Goal: Task Accomplishment & Management: Manage account settings

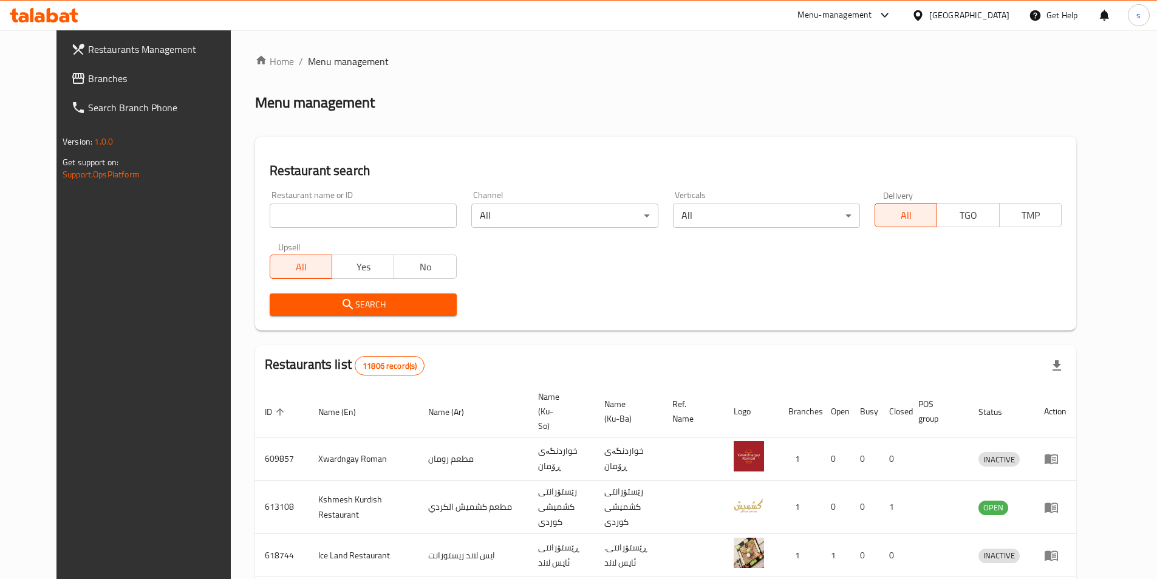
click at [275, 219] on input "search" at bounding box center [363, 216] width 187 height 24
click at [88, 75] on span "Branches" at bounding box center [164, 78] width 152 height 15
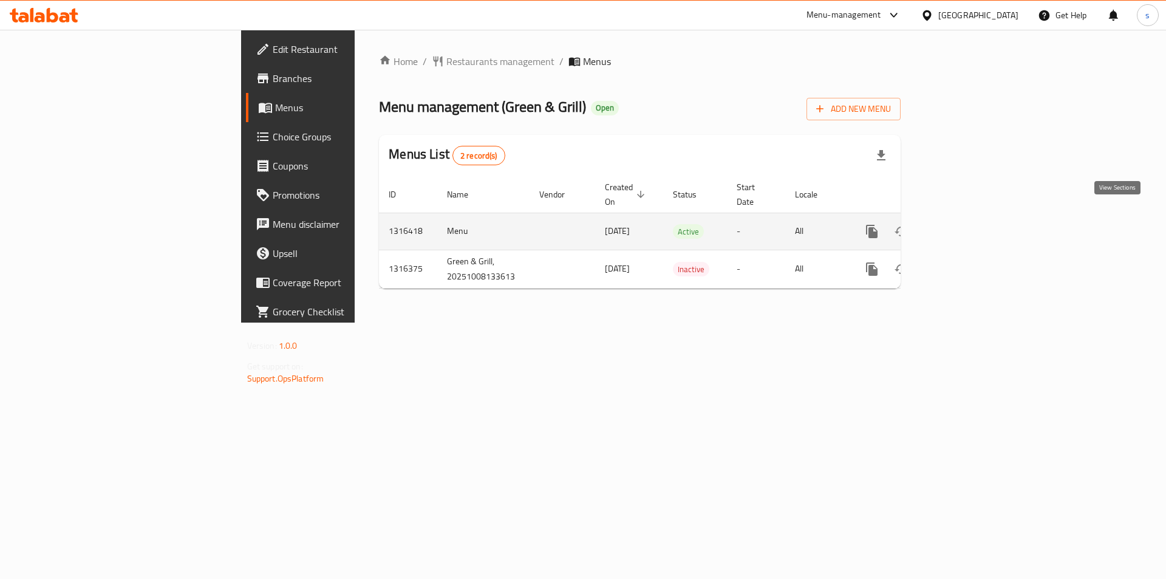
click at [967, 224] on icon "enhanced table" at bounding box center [960, 231] width 15 height 15
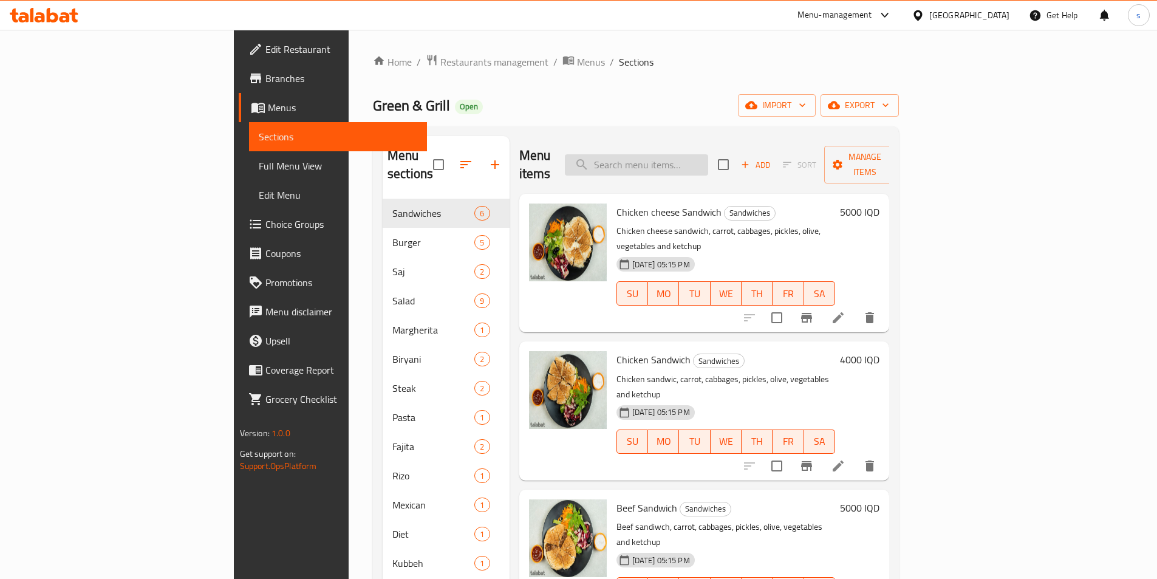
click at [708, 161] on input "search" at bounding box center [636, 164] width 143 height 21
paste input "Chicken Biryani"
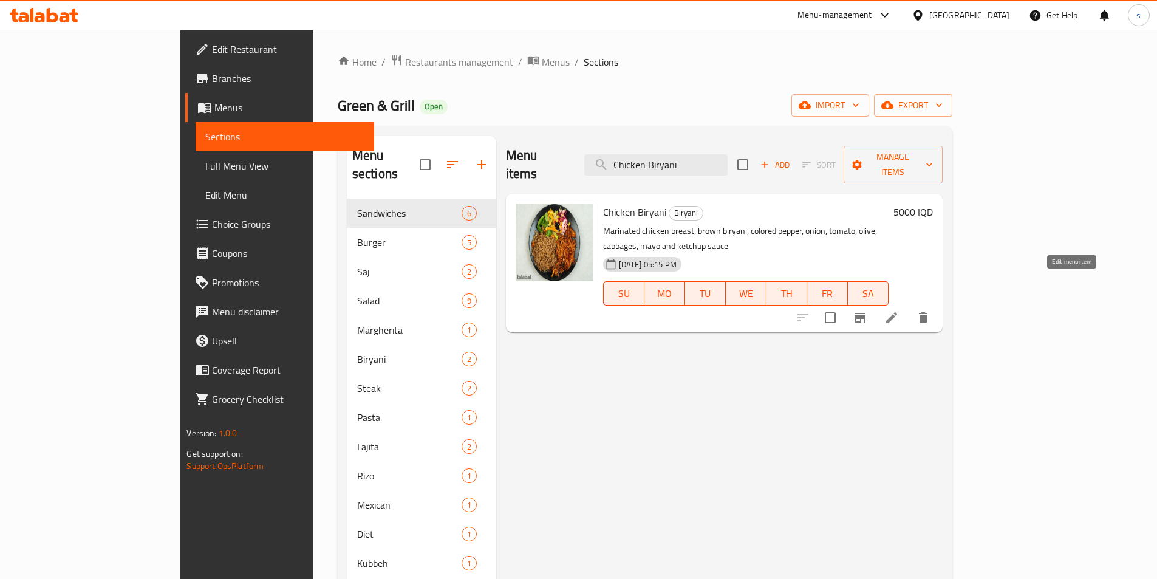
type input "Chicken Biryani"
click at [899, 310] on icon at bounding box center [892, 317] width 15 height 15
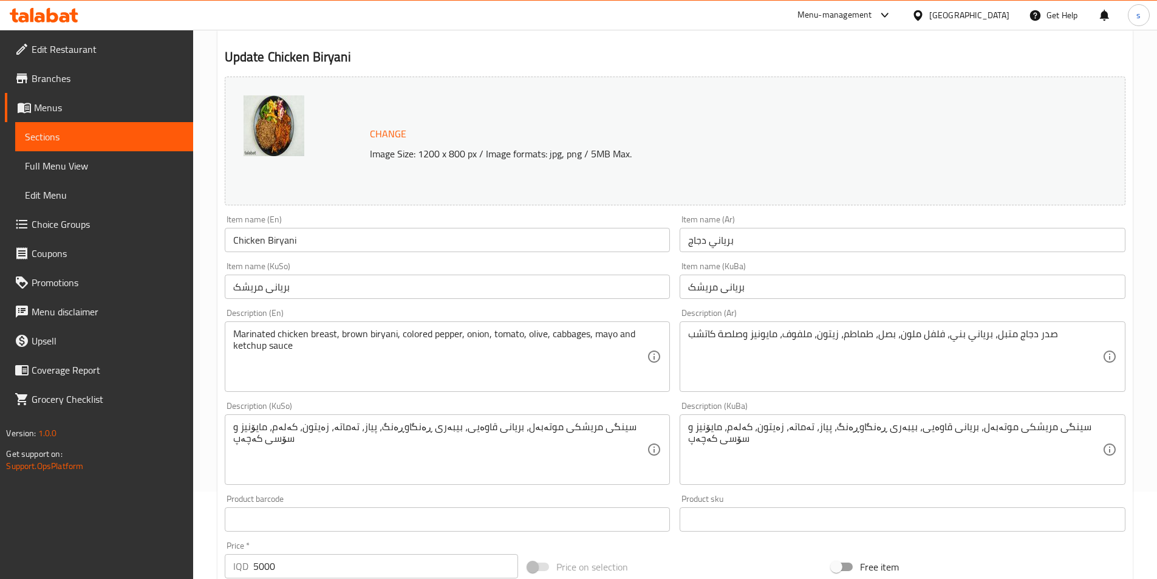
scroll to position [98, 0]
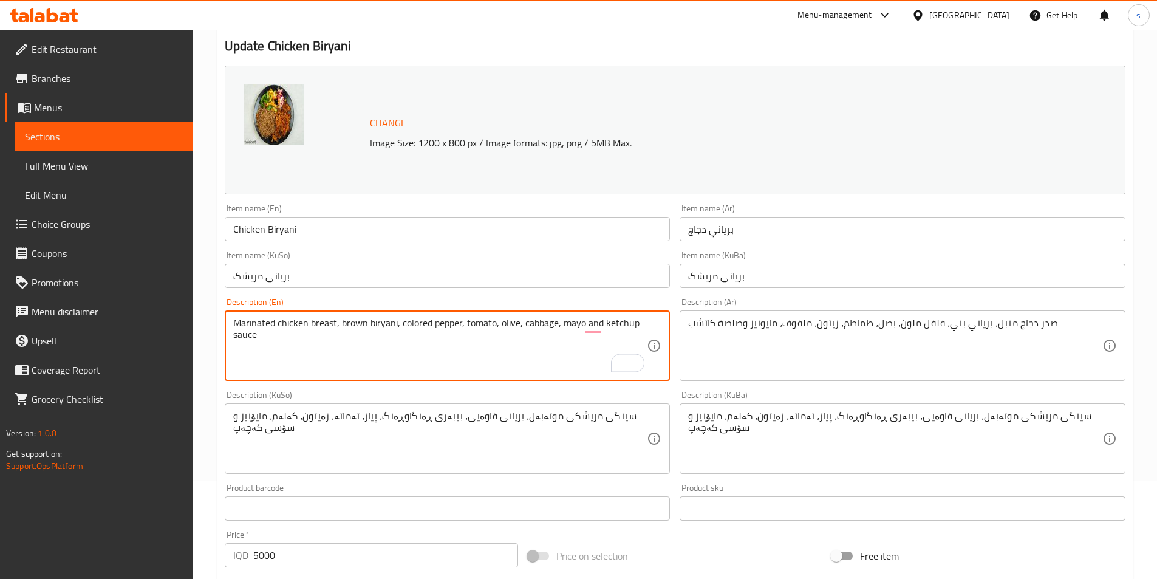
type textarea "Marinated chicken breast, brown biryani, colored pepper, tomato, olive, cabbage…"
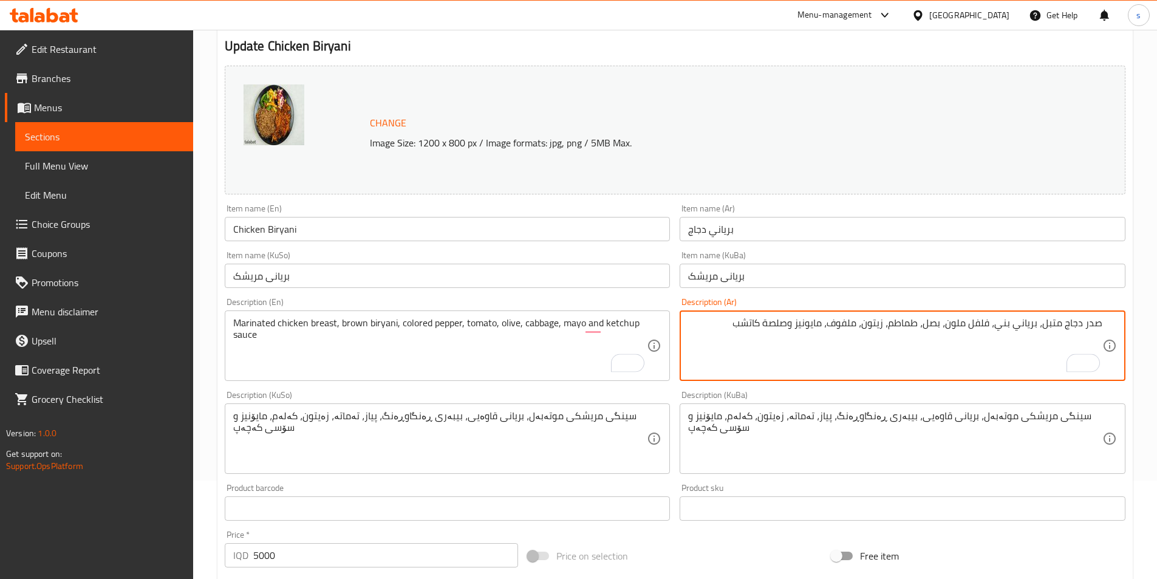
click at [927, 329] on textarea "صدر دجاج متبل، برياني بني، فلفل ملون، بصل، طماطم، زيتون، ملفوف، مايونيز وصلصة ك…" at bounding box center [895, 346] width 414 height 58
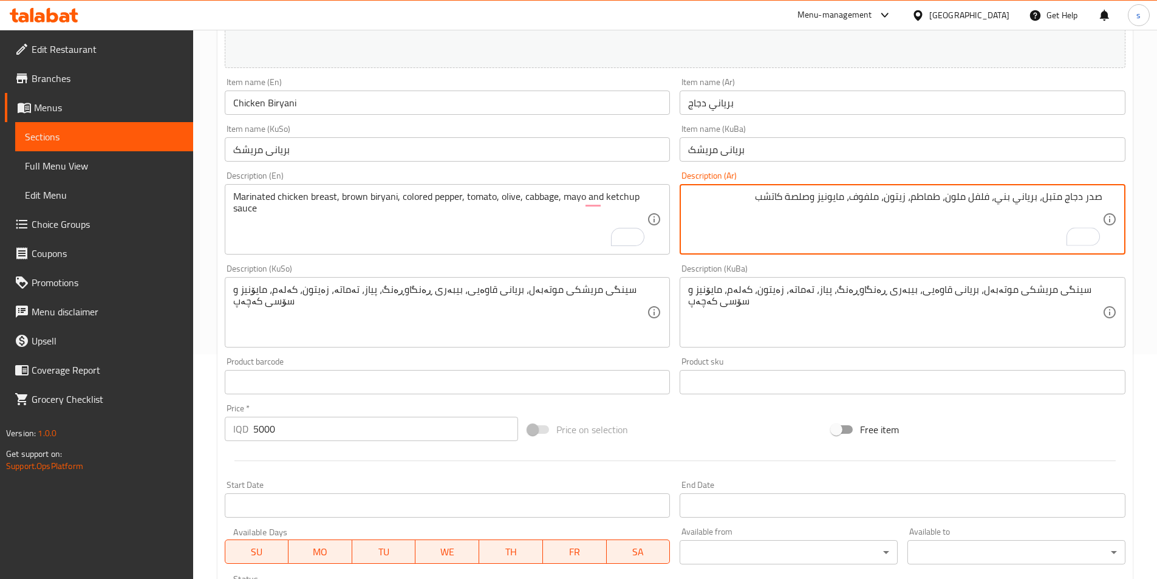
scroll to position [242, 0]
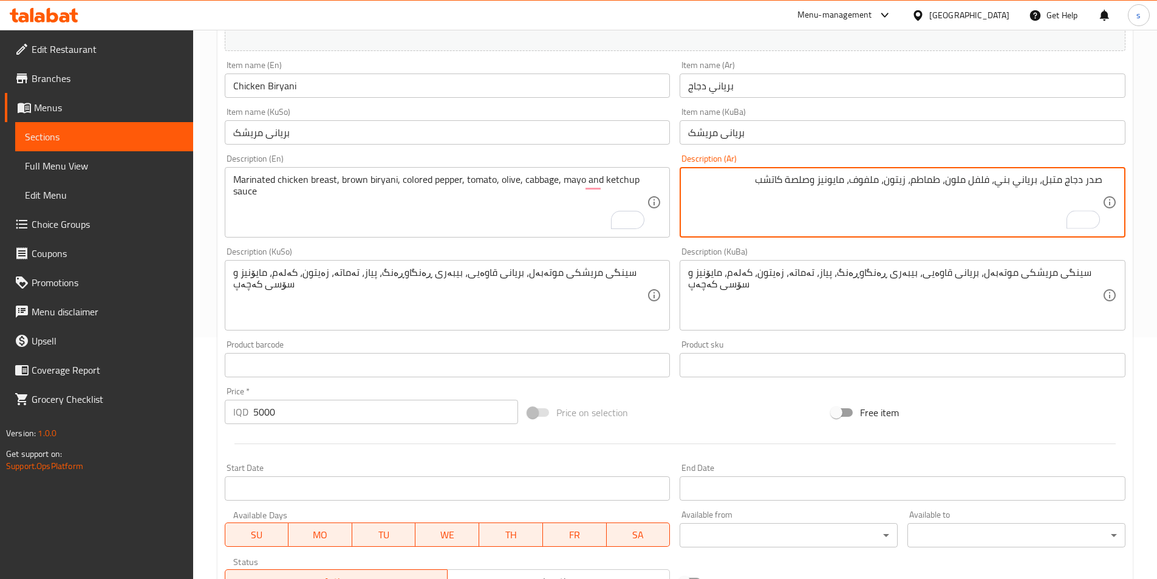
type textarea "صدر دجاج متبل، برياني بني، فلفل ملون، طماطم، زيتون، ملفوف، مايونيز وصلصة كاتشب"
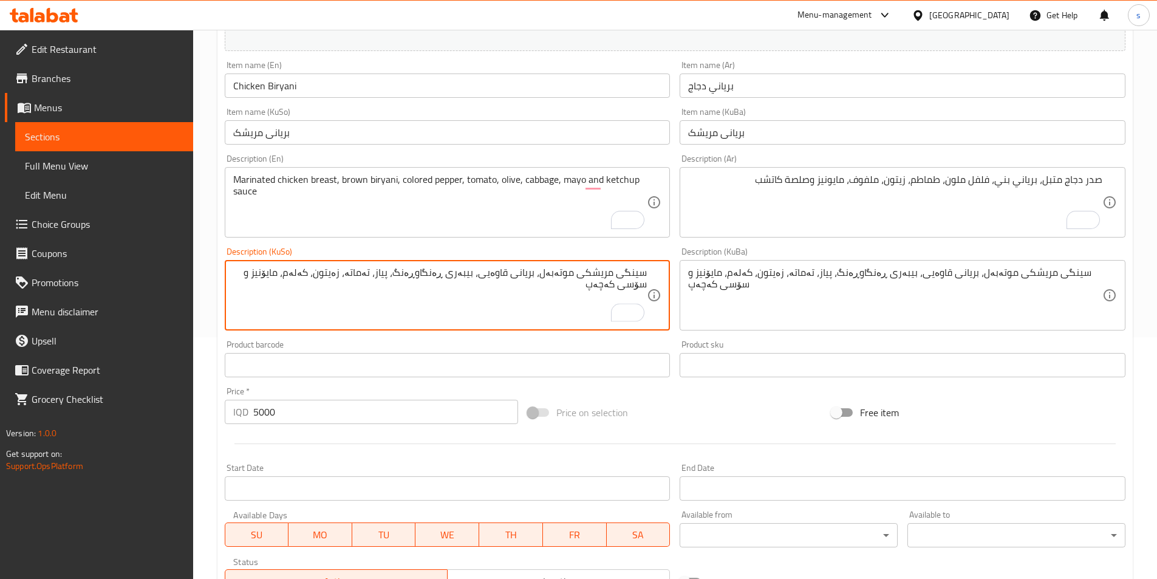
click at [396, 271] on textarea "سینگی مریشکی موتەبەل، بریانی قاوەیی، بیبەری ڕەنگاوڕەنگ، پیاز، تەماتە، زەیتون، ک…" at bounding box center [440, 296] width 414 height 58
click at [559, 298] on textarea "سینگی مریشکی موتەبەل، بریانی قاوەیی، بیبەری ڕەنگاوڕەنگ، تەماتە، زەیتون، کەلەم، …" at bounding box center [440, 296] width 414 height 58
type textarea "سینگی مریشکی موتەبەل، بریانی قاوەیی، بیبەری ڕەنگاوڕەنگ، تەماتە، زەیتون، کەلەم، …"
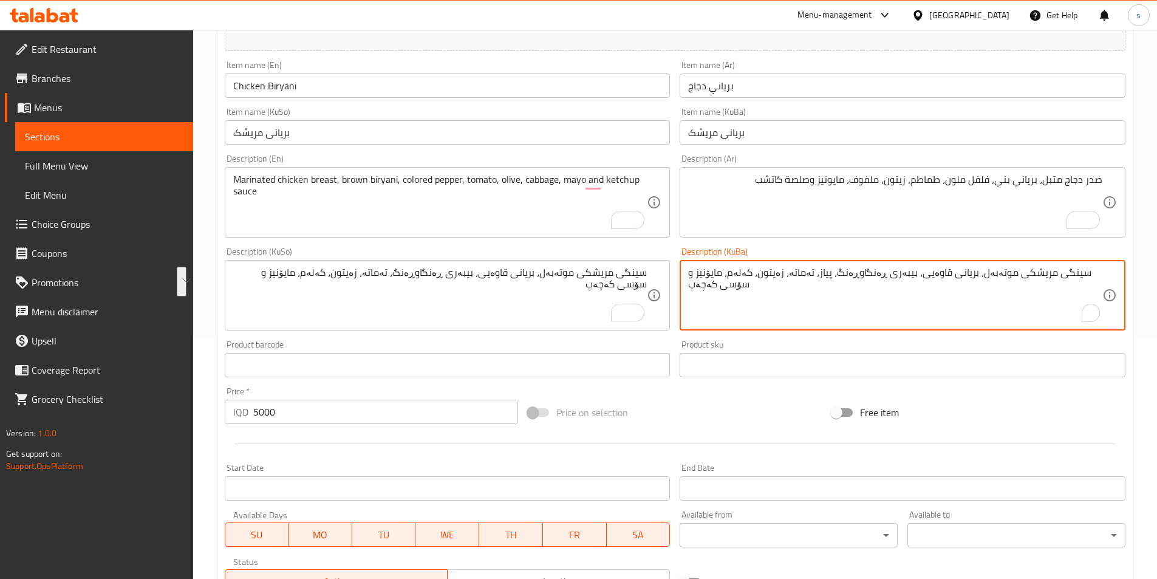
click at [820, 290] on textarea "سینگی مریشکی موتەبەل، بریانی قاوەیی، بیبەری ڕەنگاوڕەنگ، پیاز، تەماتە، زەیتون، ک…" at bounding box center [895, 296] width 414 height 58
paste textarea "To enrich screen reader interactions, please activate Accessibility in Grammarl…"
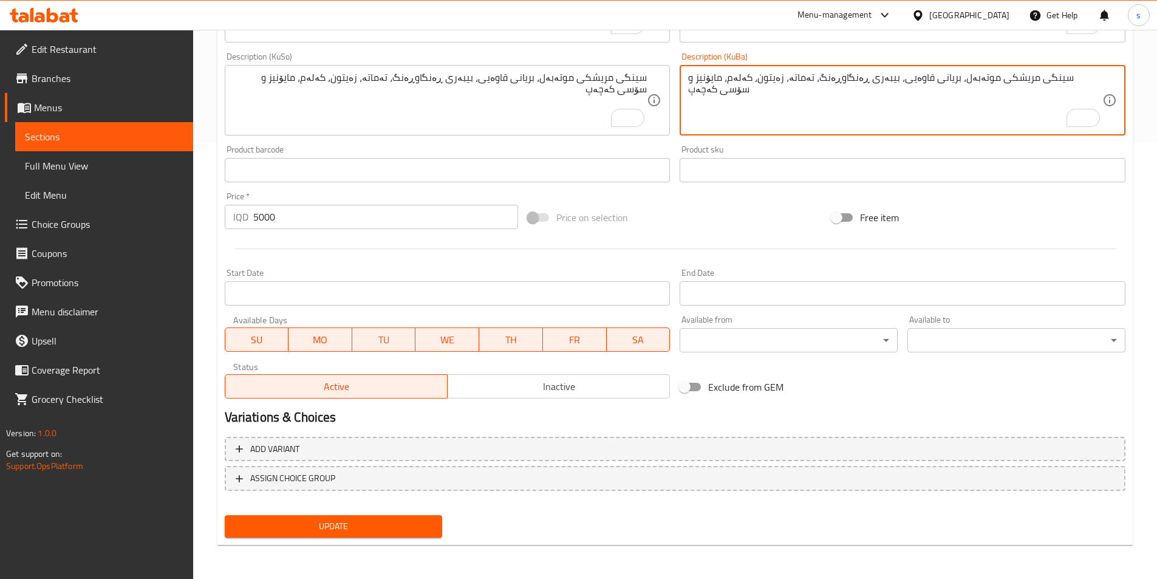
type textarea "سینگی مریشکی موتەبەل، بریانی قاوەیی، بیبەری ڕەنگاوڕەنگ، تەماتە، زەیتون، کەلەم، …"
click at [328, 526] on span "Update" at bounding box center [334, 526] width 199 height 15
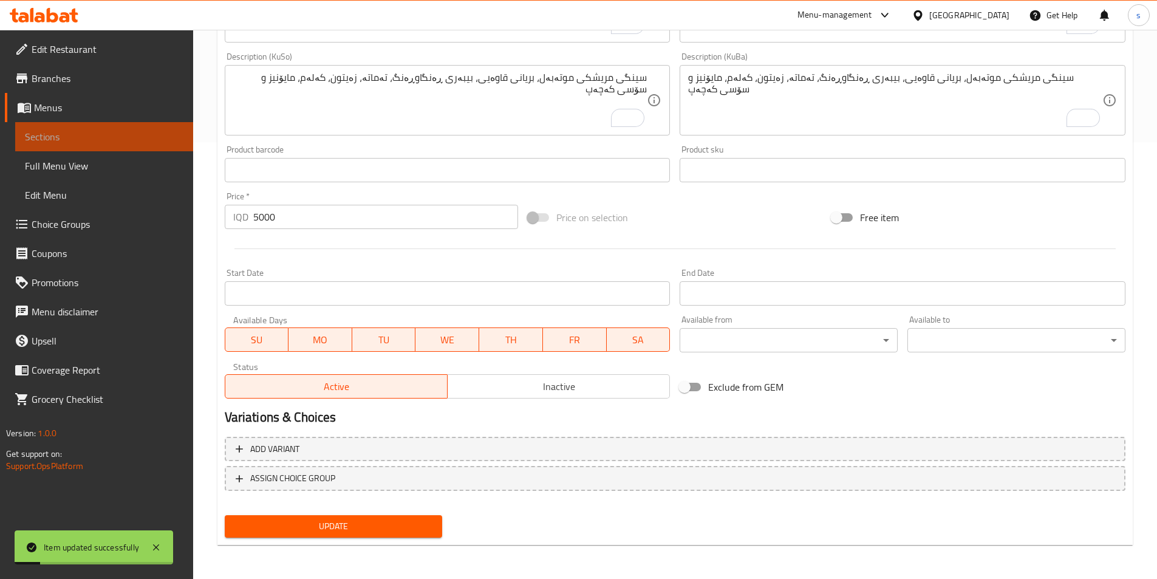
click at [83, 146] on link "Sections" at bounding box center [104, 136] width 178 height 29
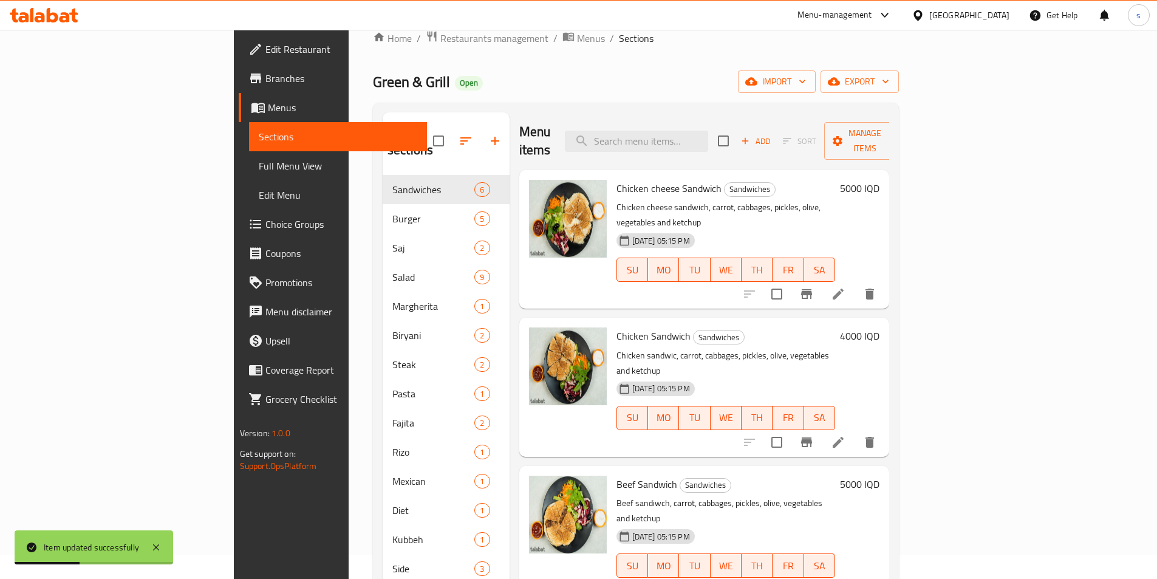
scroll to position [21, 0]
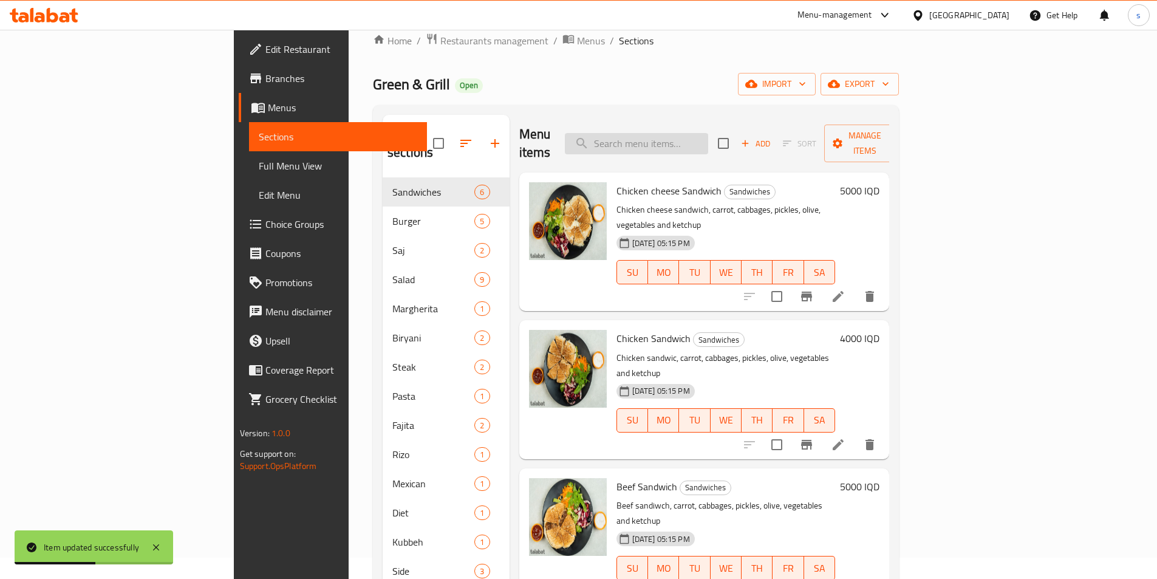
click at [708, 133] on input "search" at bounding box center [636, 143] width 143 height 21
paste input "Beef Biryani"
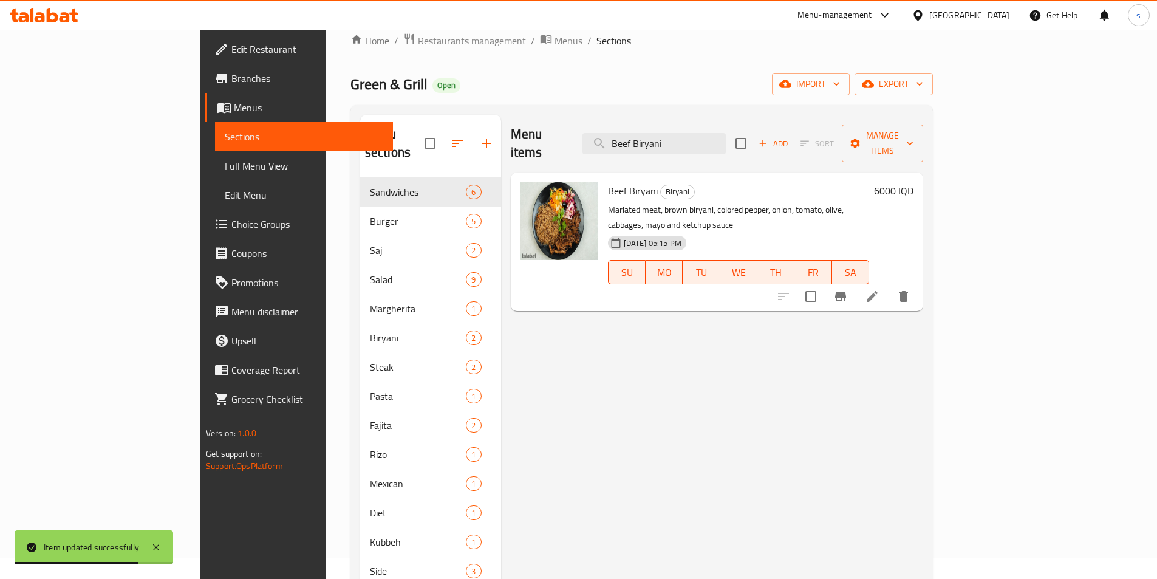
type input "Beef Biryani"
click at [880, 289] on icon at bounding box center [872, 296] width 15 height 15
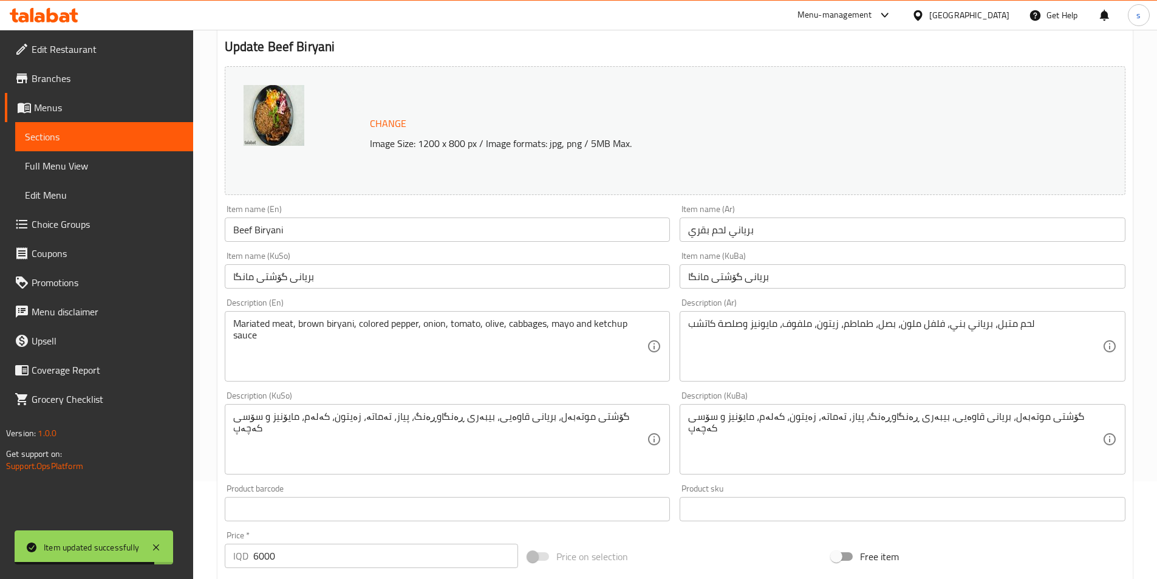
scroll to position [256, 0]
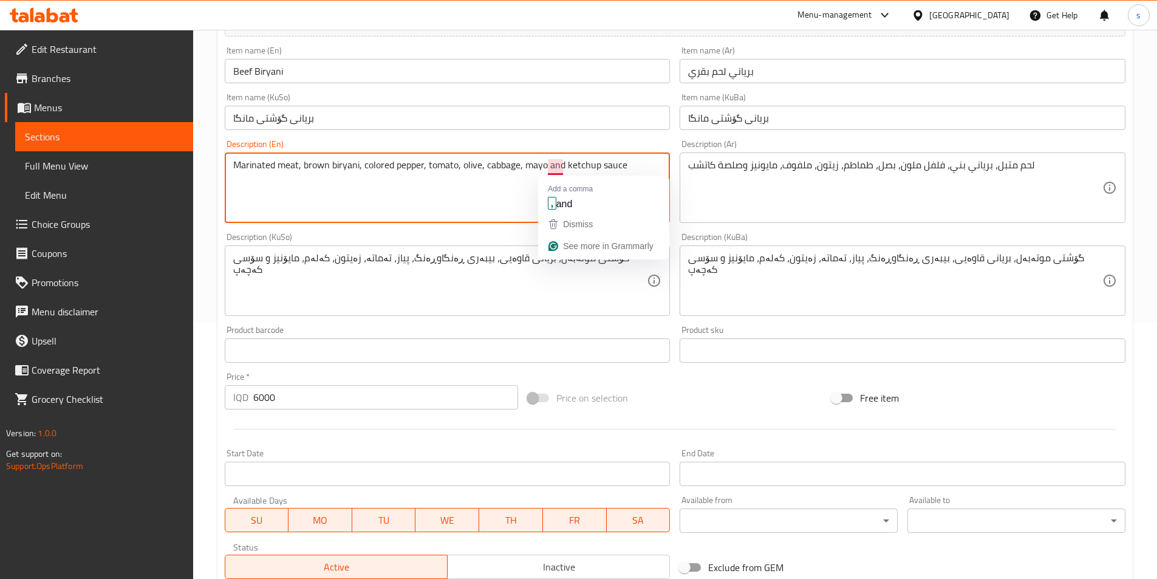
type textarea "Marinated meat, brown biryani, colored pepper, tomato, olive, cabbage, mayo and…"
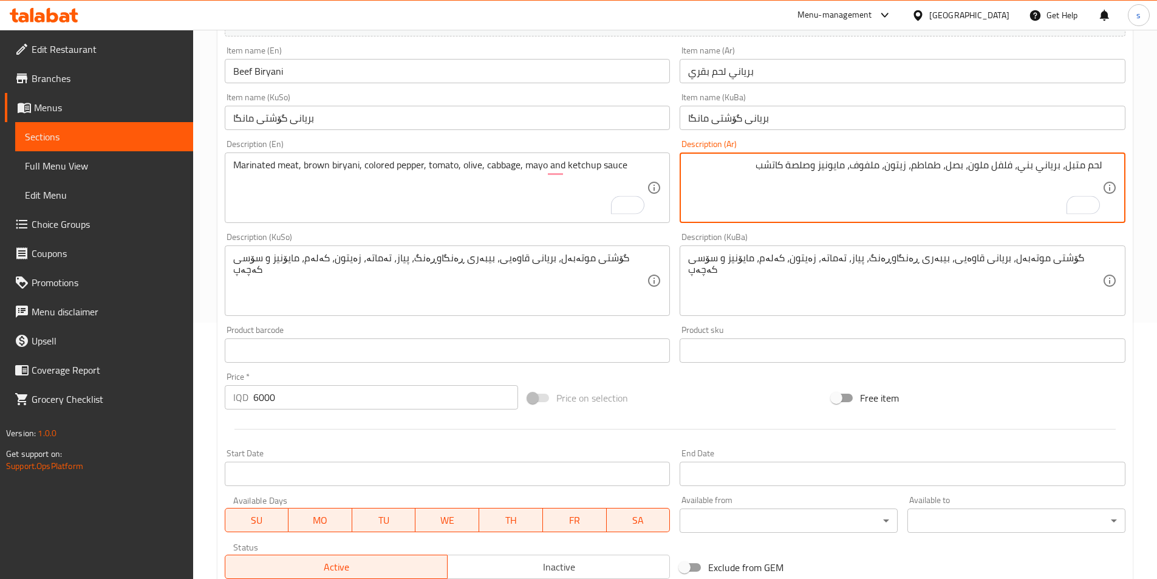
click at [951, 170] on textarea "لحم متبل، برياني بني، فلفل ملون، بصل، طماطم، زيتون، ملفوف، مايونيز وصلصة كاتشب" at bounding box center [895, 188] width 414 height 58
type textarea "لحم متبل، برياني بني، فلفل ملون، طماطم، زيتون، ملفوف، مايونيز وصلصة كاتشب"
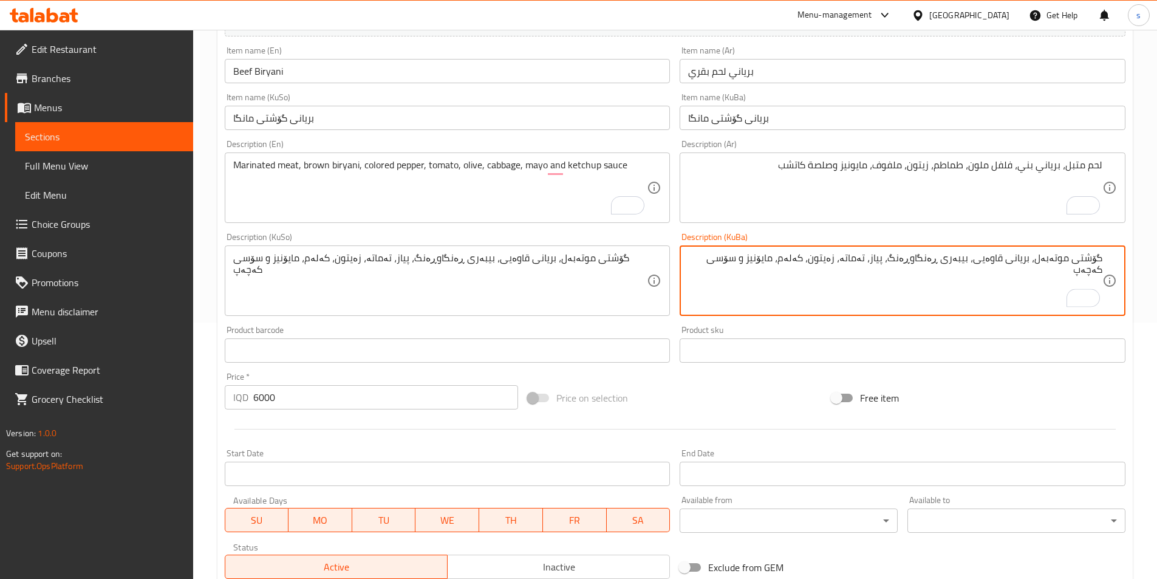
click at [889, 260] on textarea "گۆشتی موتەبەل، بریانی قاوەیی، بیبەری ڕەنگاوڕەنگ، پیاز، تەماتە، زەیتون، کەلەم، م…" at bounding box center [895, 281] width 414 height 58
drag, startPoint x: 713, startPoint y: 257, endPoint x: 1123, endPoint y: 247, distance: 410.2
click at [1123, 247] on div "گۆشتی موتەبەل، بریانی قاوەیی، بیبەری ڕەنگاوڕەنگ، تەماتە، زەیتون، کەلەم، مایۆنیز…" at bounding box center [903, 280] width 446 height 70
type textarea "گۆشتی موتەبەل، بریانی قاوەیی، بیبەری ڕەنگاوڕەنگ، تەماتە، زەیتون، کەلەم، مایۆنیز…"
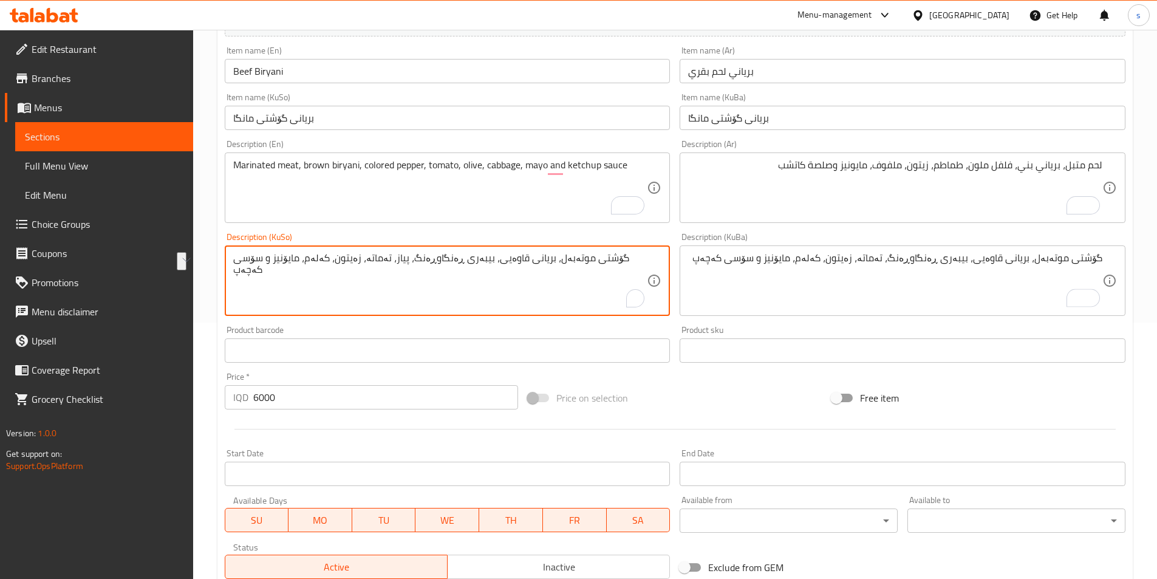
click at [473, 303] on textarea "گۆشتی موتەبەل، بریانی قاوەیی، بیبەری ڕەنگاوڕەنگ، پیاز، تەماتە، زەیتون، کەلەم، م…" at bounding box center [440, 281] width 414 height 58
paste textarea "To enrich screen reader interactions, please activate Accessibility in Grammarl…"
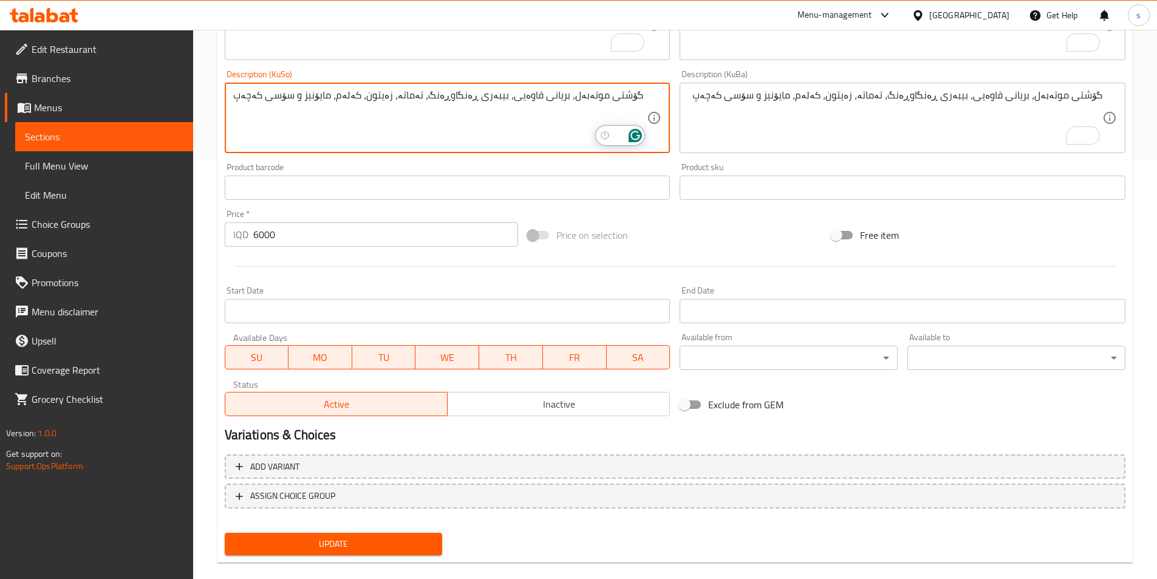
scroll to position [437, 0]
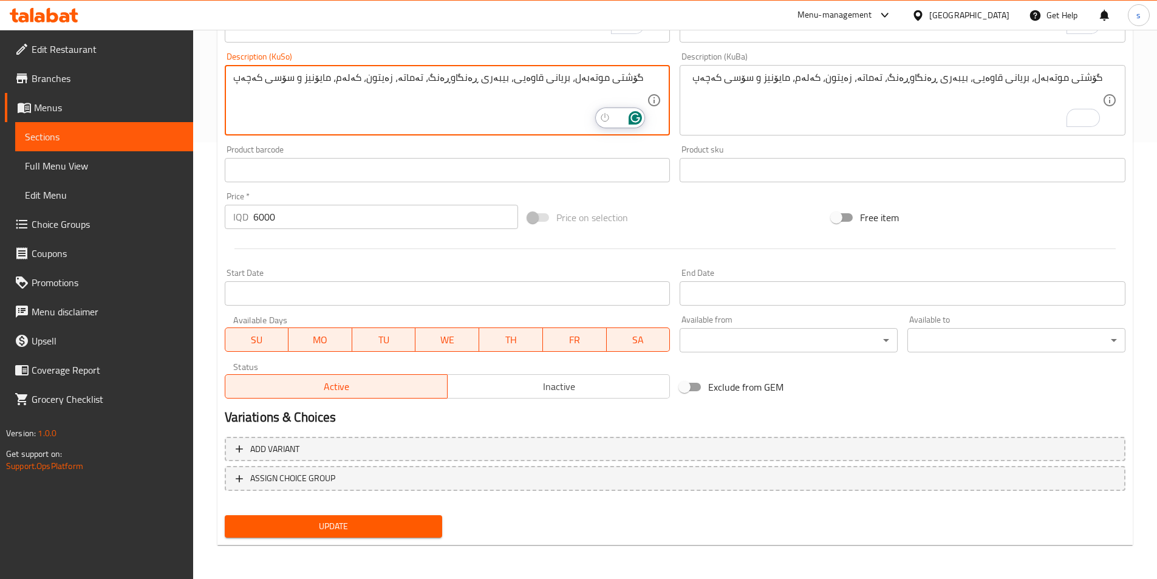
type textarea "گۆشتی موتەبەل، بریانی قاوەیی، بیبەری ڕەنگاوڕەنگ، تەماتە، زەیتون، کەلەم، مایۆنیز…"
click at [348, 529] on span "Update" at bounding box center [334, 526] width 199 height 15
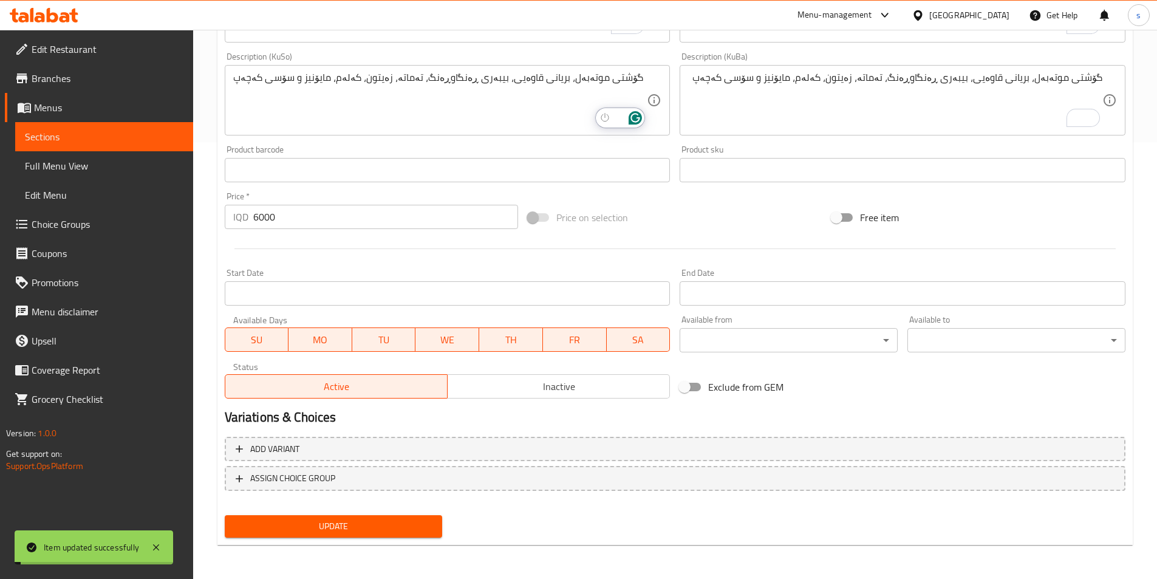
click at [84, 170] on span "Full Menu View" at bounding box center [104, 166] width 159 height 15
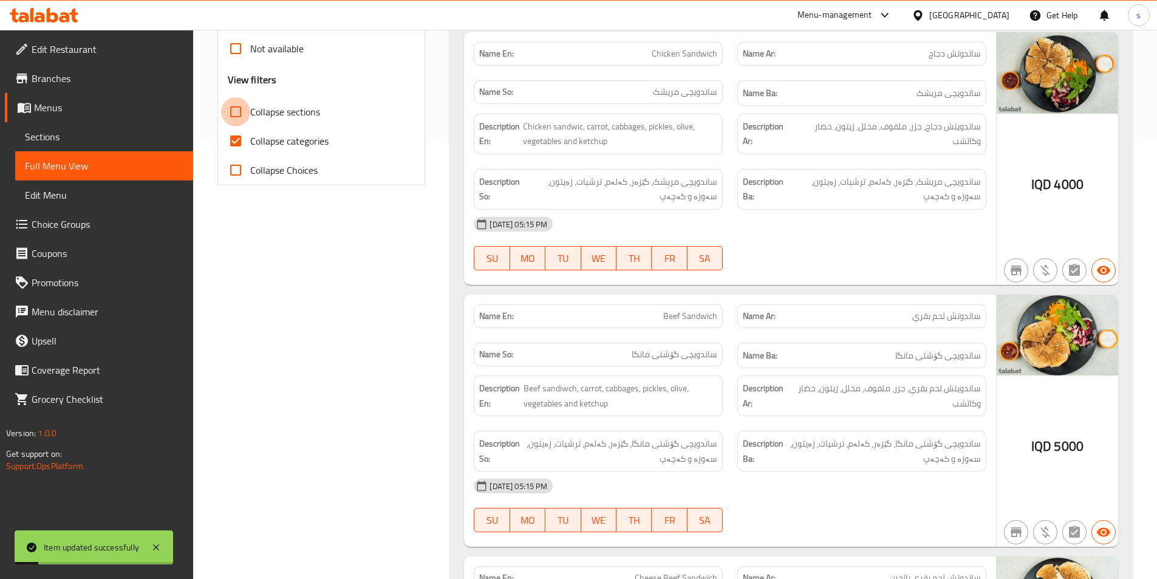
click at [236, 104] on input "Collapse sections" at bounding box center [235, 111] width 29 height 29
checkbox input "true"
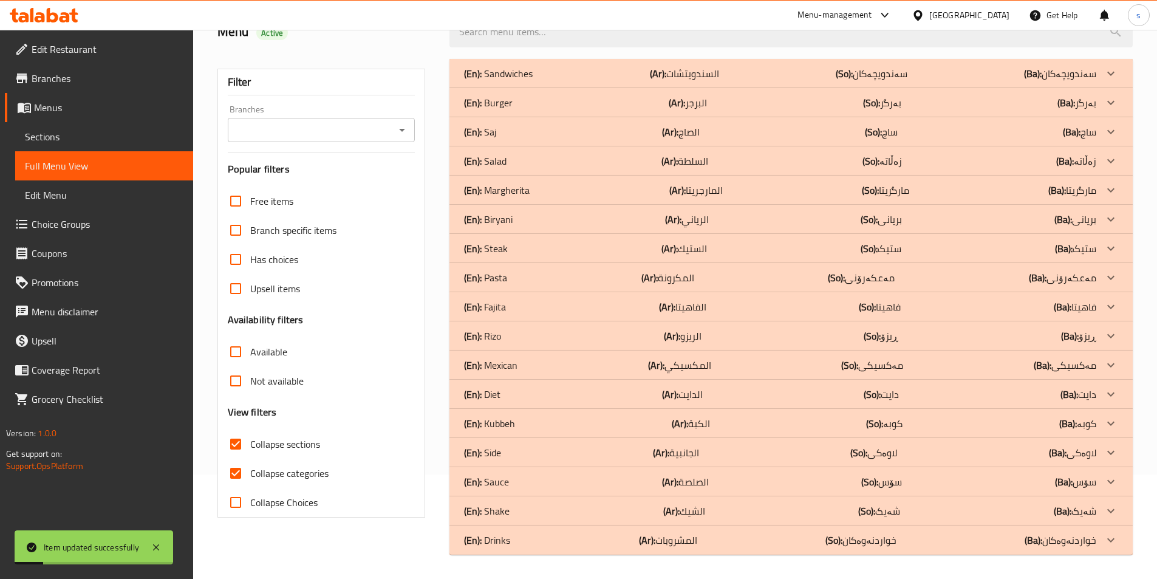
click at [243, 459] on input "Collapse categories" at bounding box center [235, 473] width 29 height 29
checkbox input "false"
click at [399, 130] on icon "Open" at bounding box center [402, 130] width 15 height 15
click at [388, 190] on li "Green & Grill, Bakhtyari" at bounding box center [321, 182] width 188 height 22
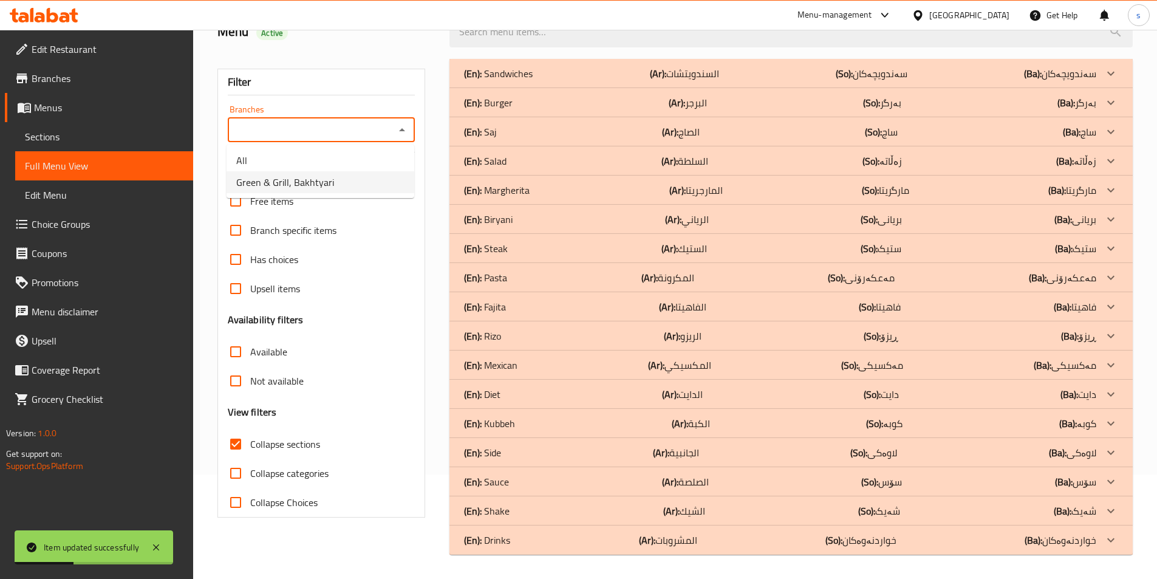
type input "Green & Grill, Bakhtyari"
click at [549, 73] on div "(En): Sandwiches (Ar): السندويتشات (So): سەندویچەکان (Ba): سەندویچەکان" at bounding box center [780, 73] width 632 height 15
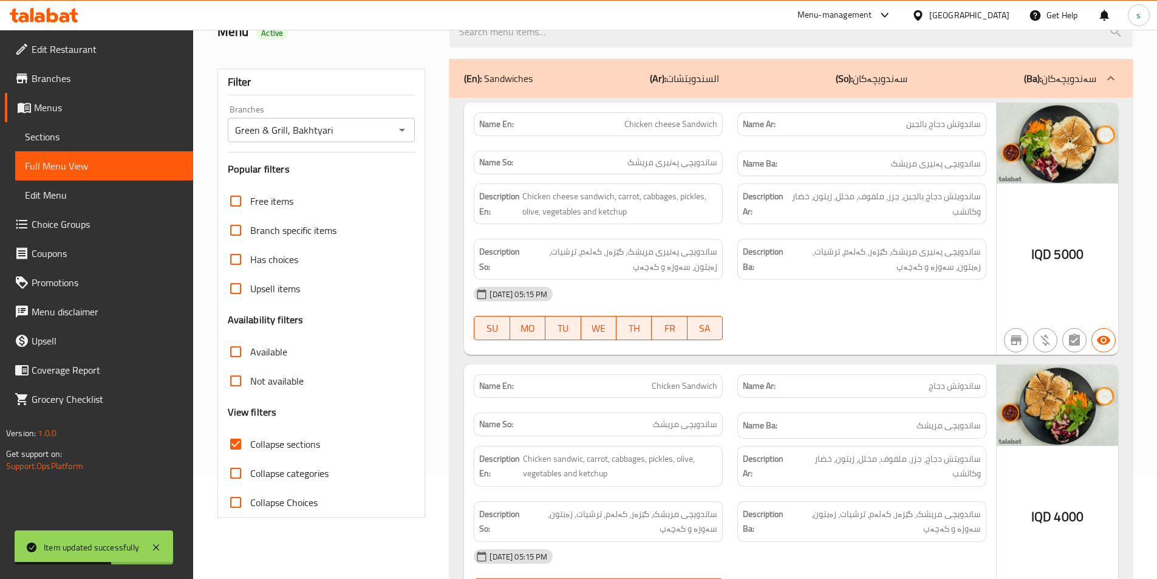
click at [785, 69] on div "(En): Sandwiches (Ar): السندويتشات (So): سەندویچەکان (Ba): سەندویچەکان" at bounding box center [791, 78] width 683 height 39
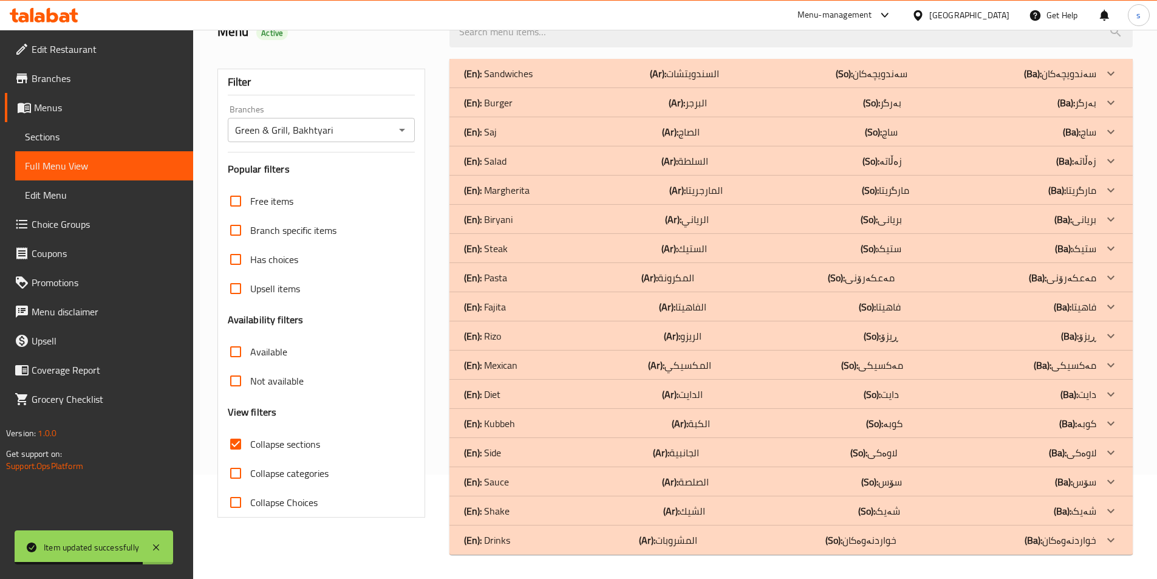
click at [577, 211] on div "(En): Biryani (Ar): الرياني (So): بریانی (Ba): بریانی" at bounding box center [791, 219] width 683 height 29
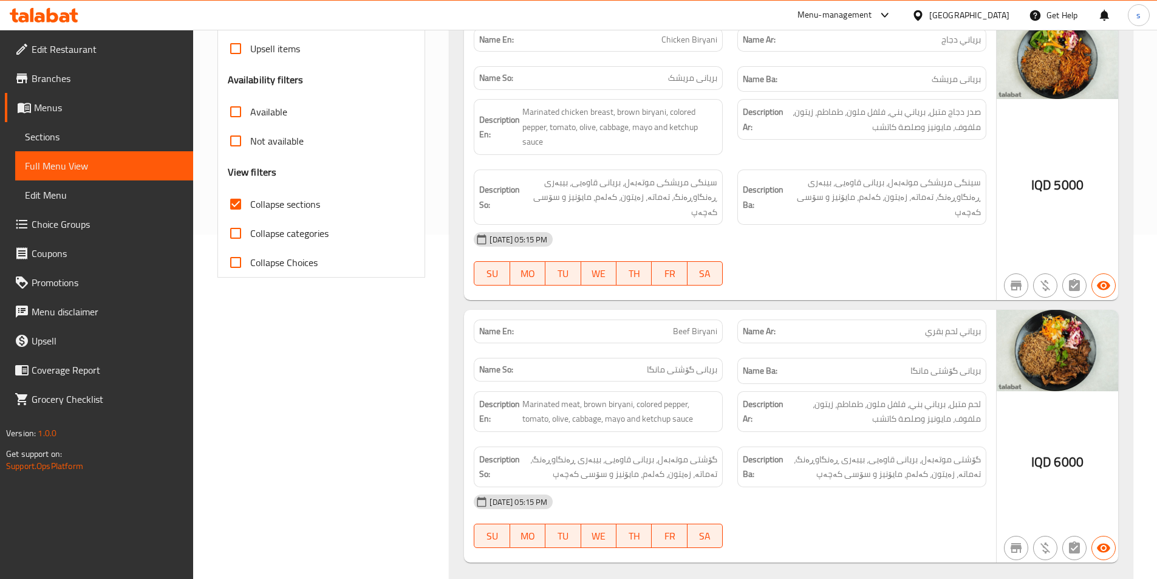
scroll to position [358, 0]
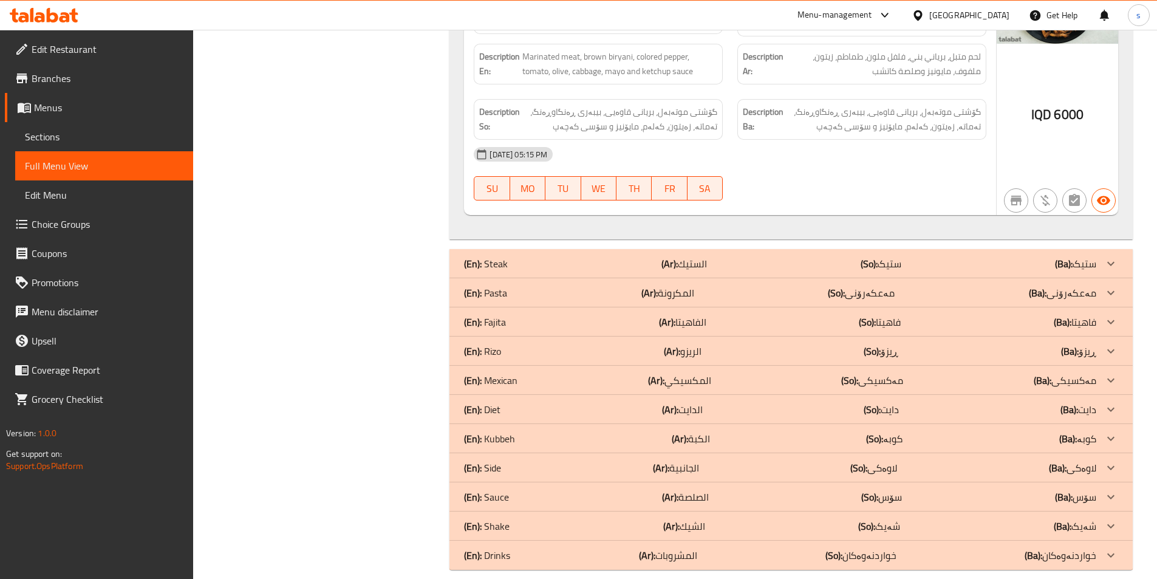
scroll to position [692, 0]
click at [37, 13] on icon at bounding box center [40, 17] width 10 height 10
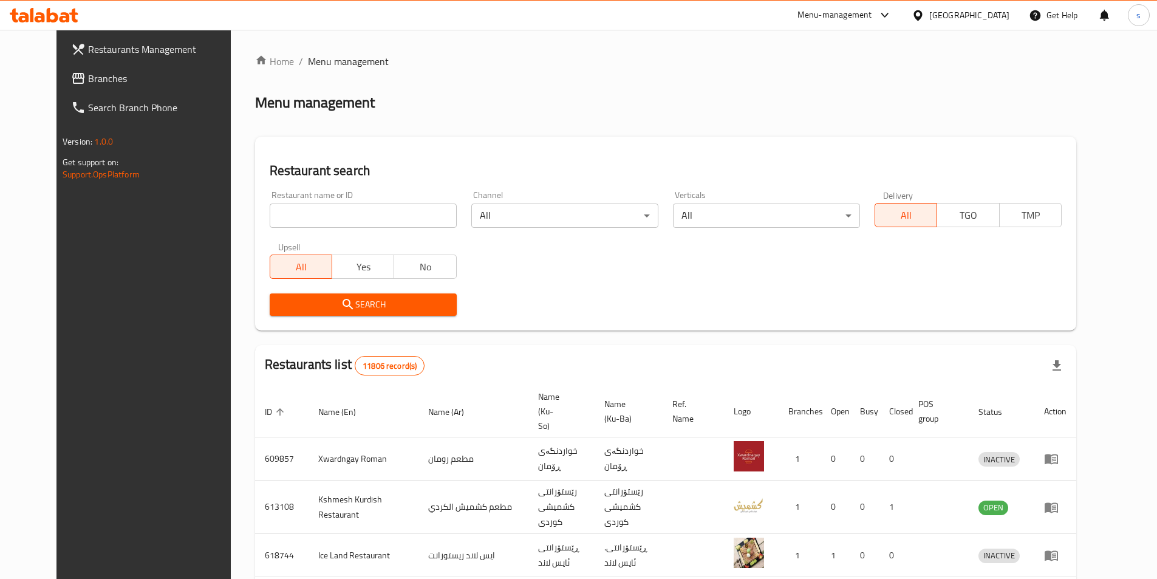
click at [309, 218] on input "search" at bounding box center [363, 216] width 187 height 24
paste input "707638"
type input "707638"
click button "Search" at bounding box center [363, 304] width 187 height 22
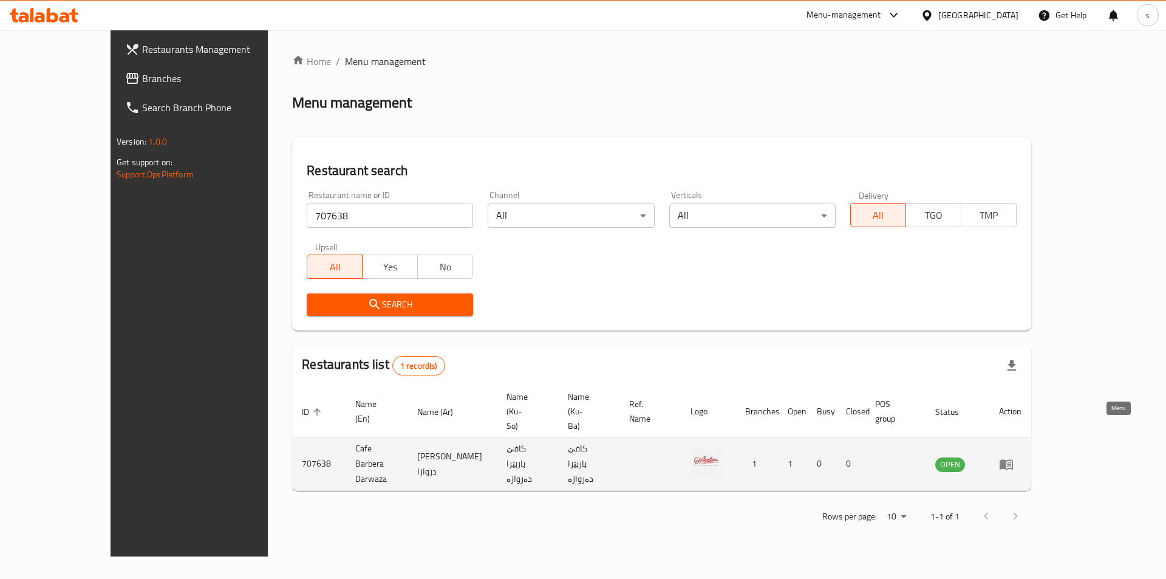
click at [1014, 457] on icon "enhanced table" at bounding box center [1006, 464] width 15 height 15
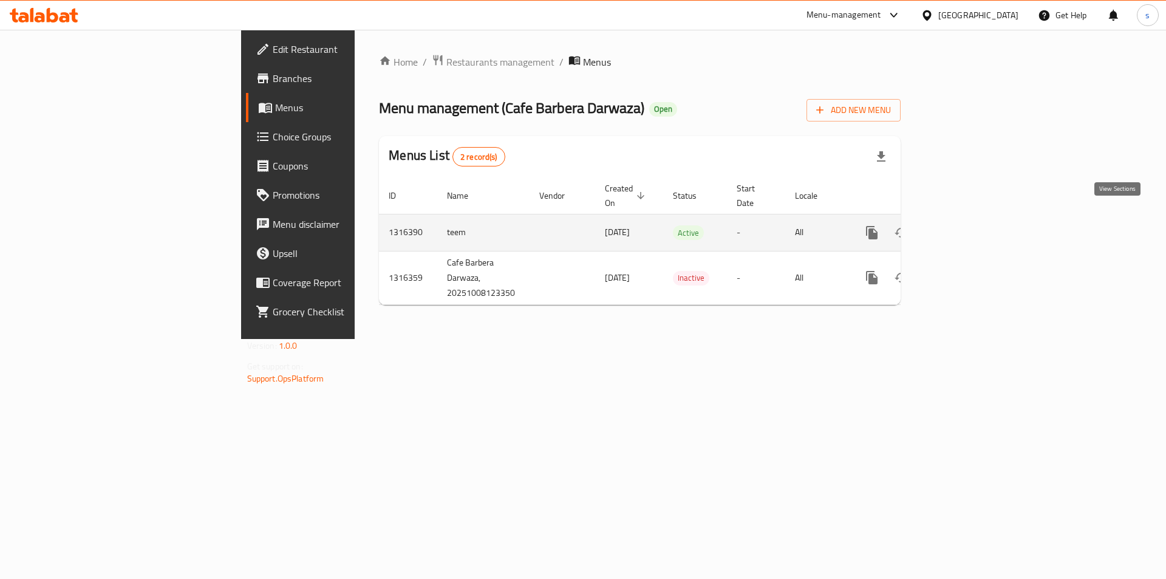
click at [965, 227] on icon "enhanced table" at bounding box center [959, 232] width 11 height 11
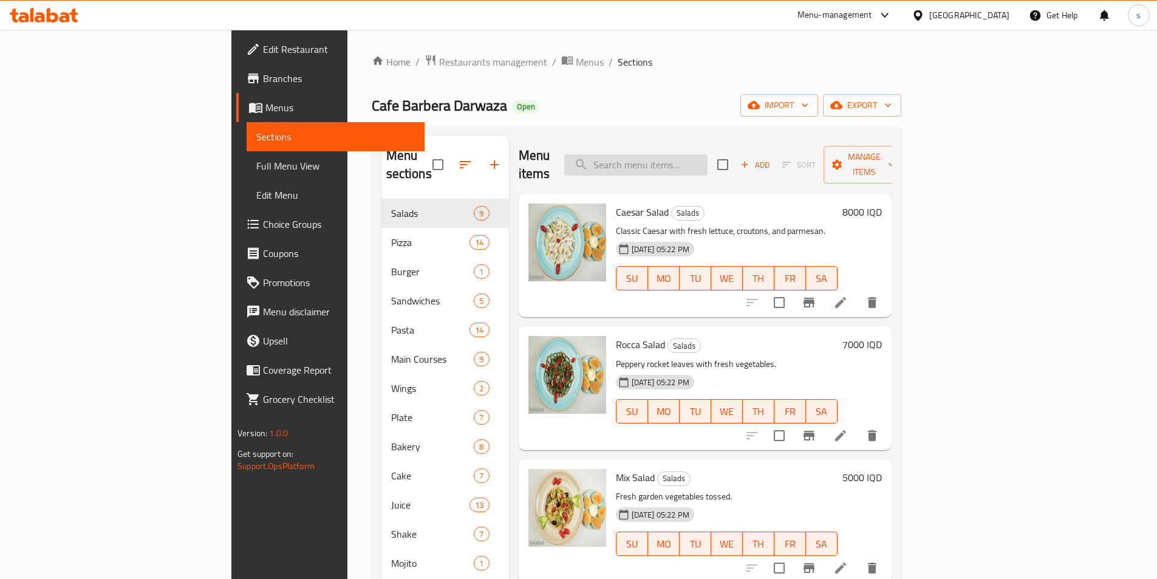
click at [685, 161] on input "search" at bounding box center [635, 164] width 143 height 21
paste input "Cordon Bleu"
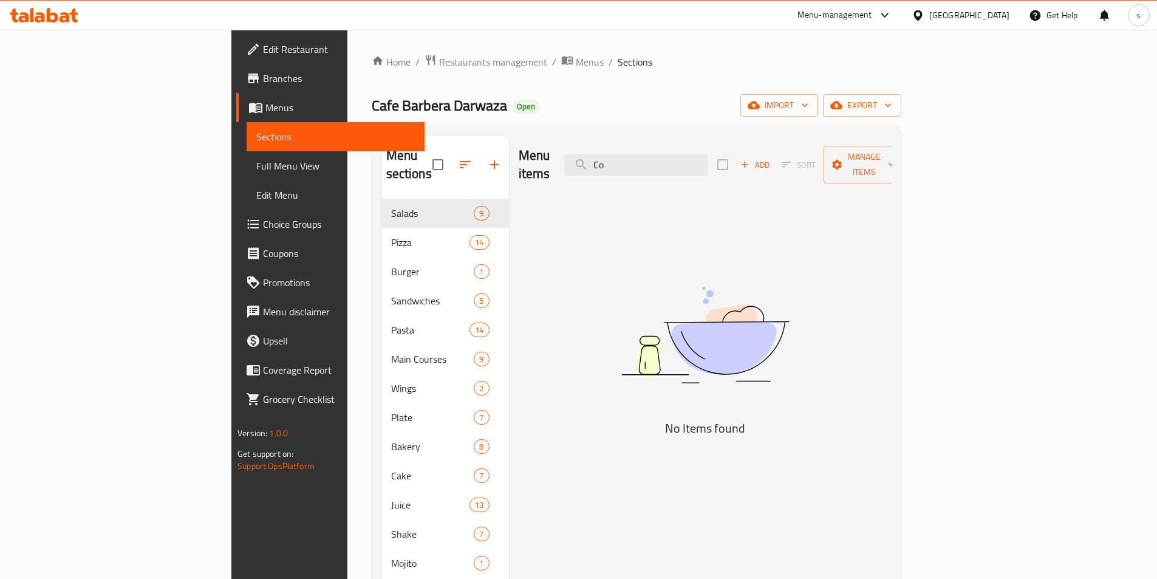
type input "C"
type input "k"
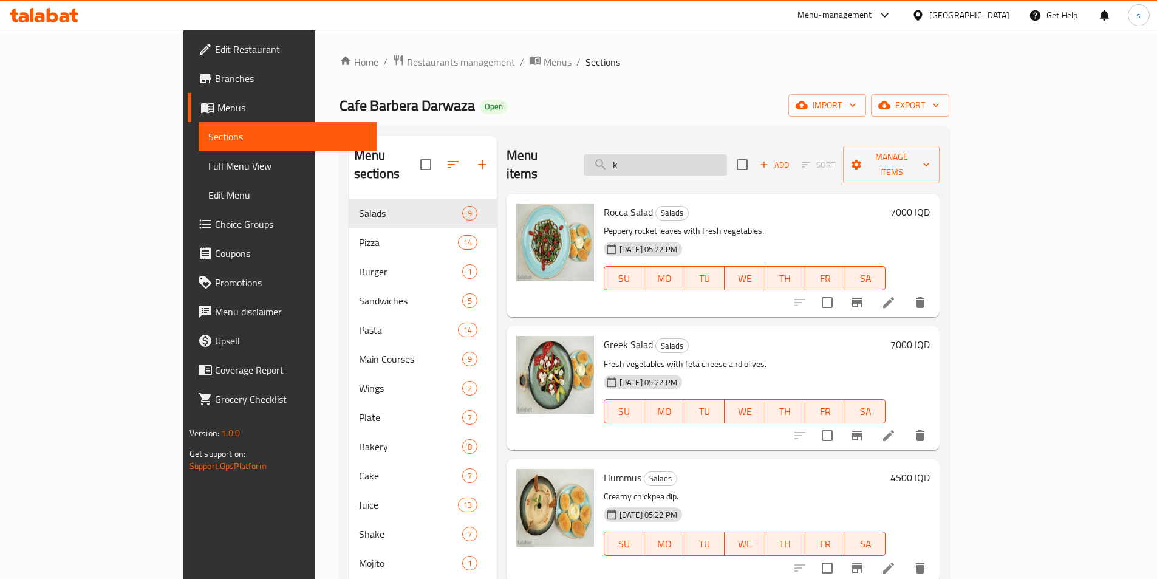
click at [709, 157] on input "k" at bounding box center [655, 164] width 143 height 21
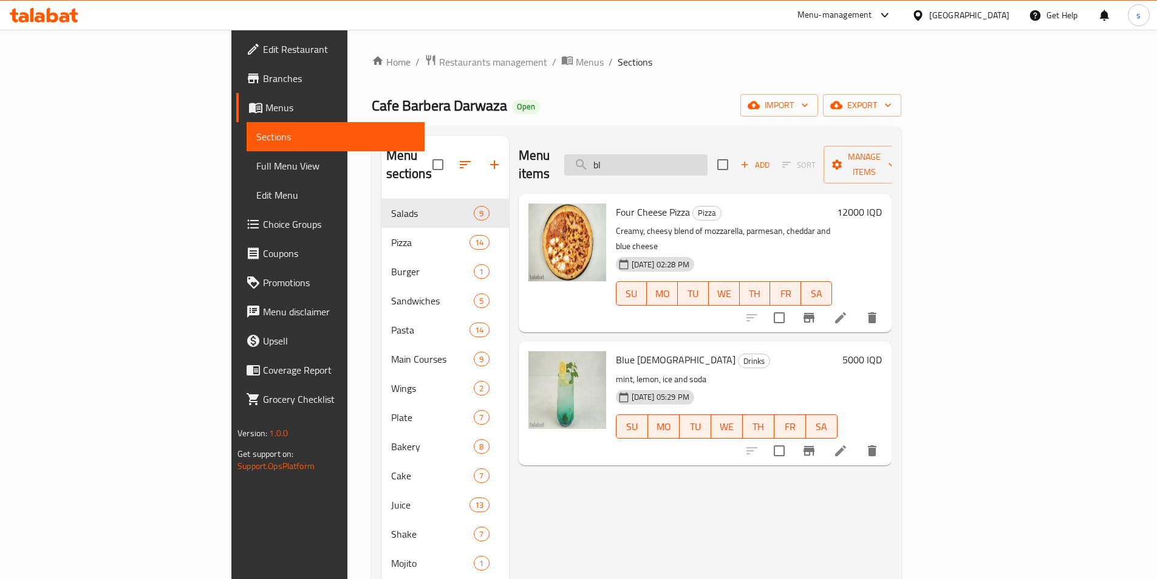
type input "b"
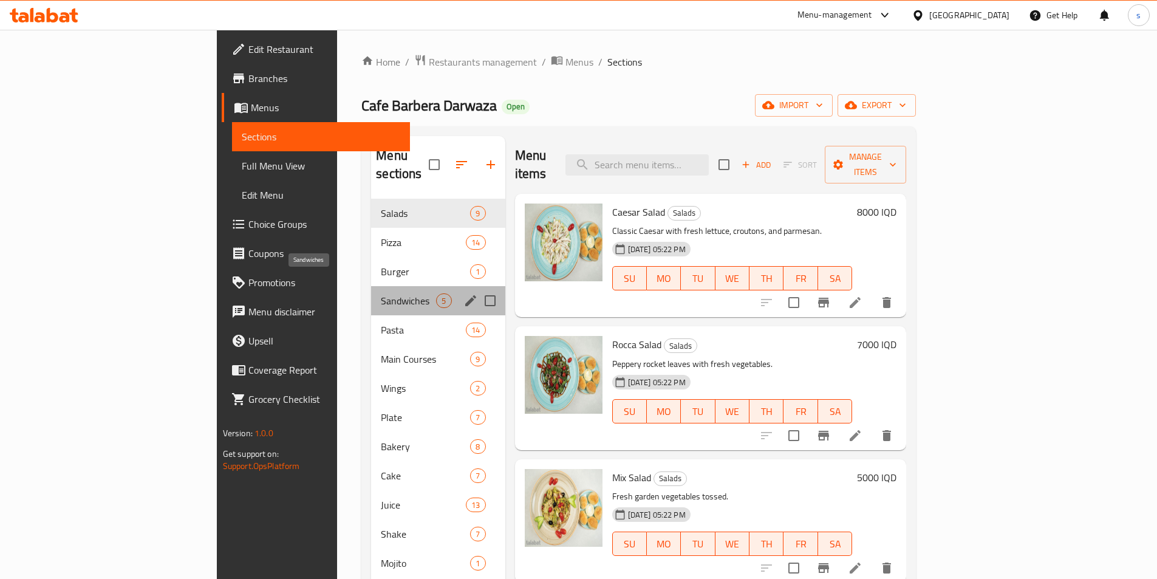
click at [381, 293] on span "Sandwiches" at bounding box center [408, 300] width 55 height 15
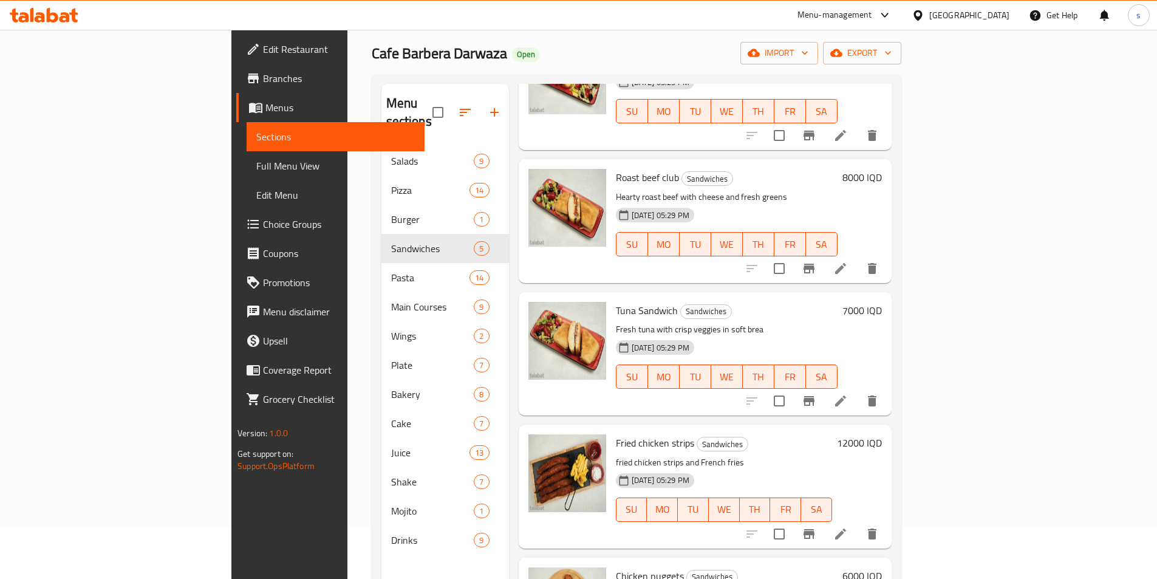
scroll to position [47, 0]
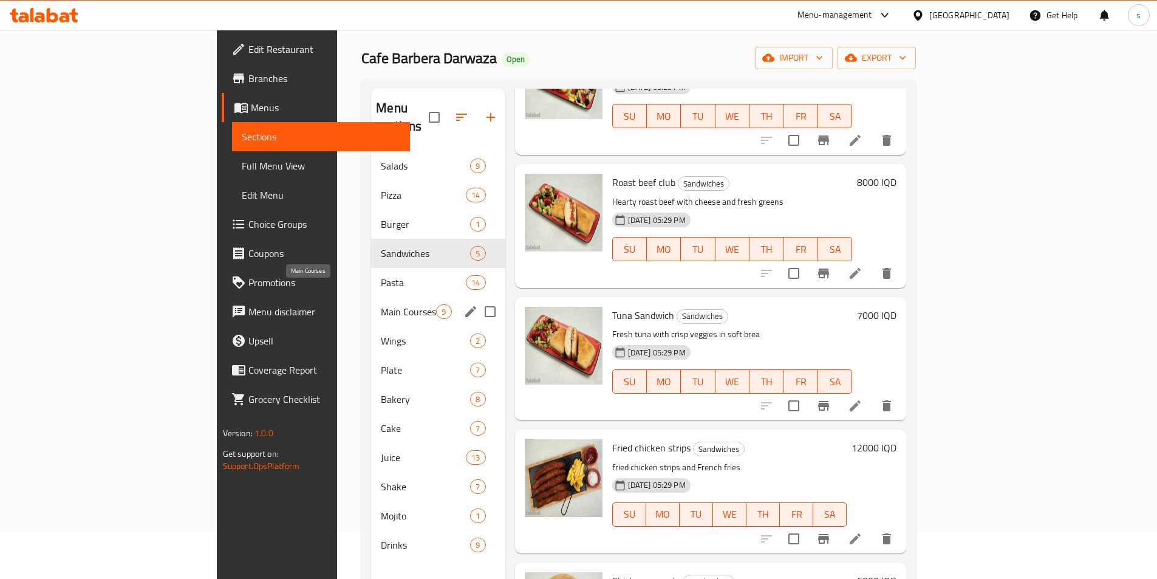
click at [381, 304] on span "Main Courses" at bounding box center [408, 311] width 55 height 15
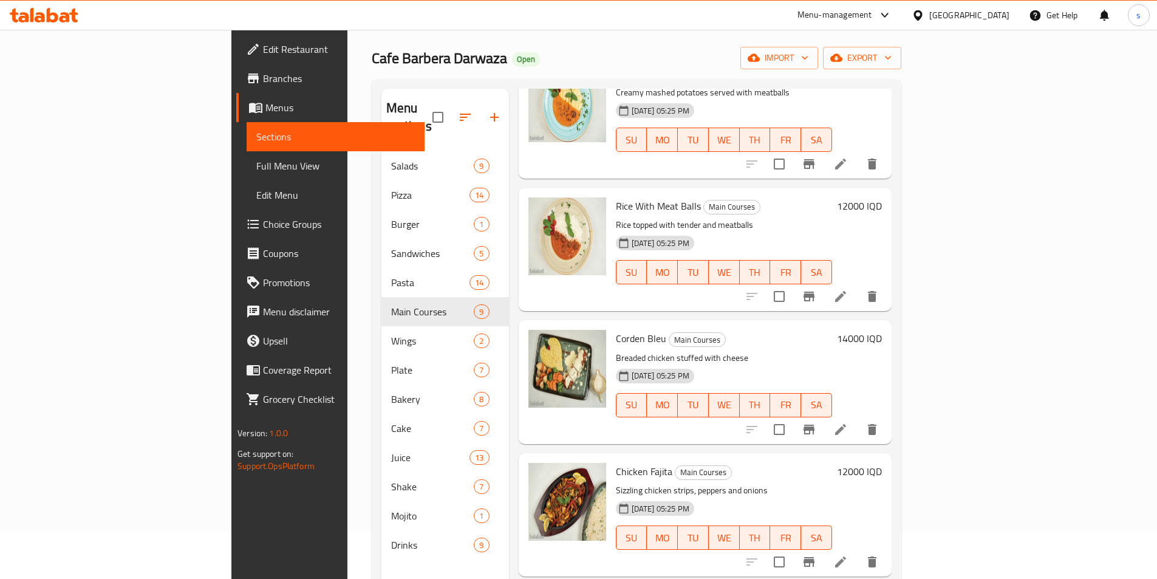
scroll to position [233, 0]
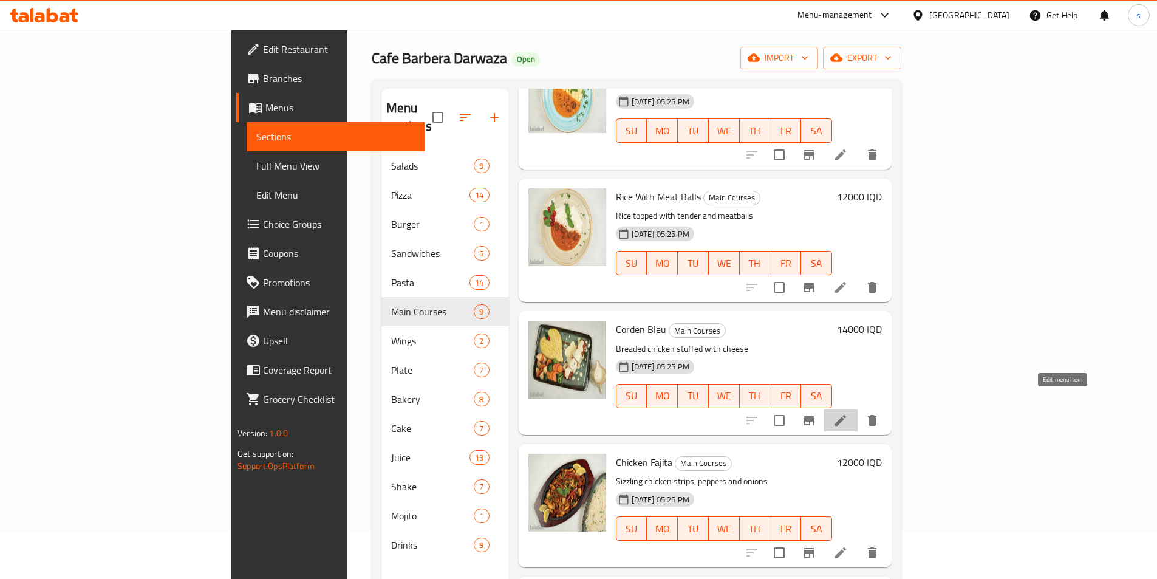
click at [846, 415] on icon at bounding box center [840, 420] width 11 height 11
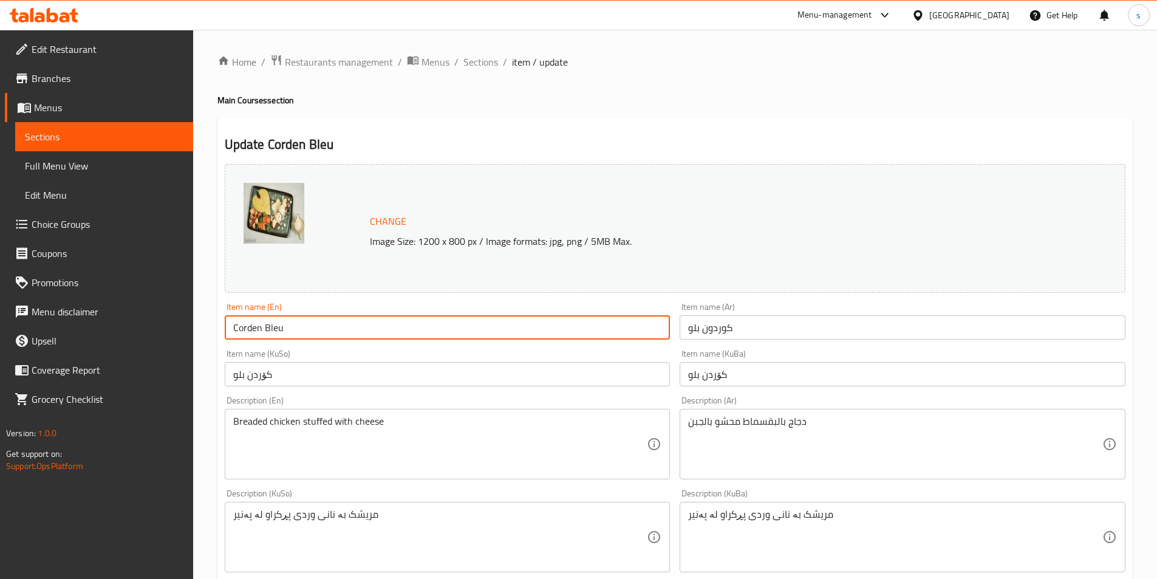
drag, startPoint x: 311, startPoint y: 332, endPoint x: 192, endPoint y: 330, distance: 119.1
click at [192, 330] on div "Edit Restaurant Branches Menus Sections Full Menu View Edit Menu Choice Groups …" at bounding box center [578, 523] width 1157 height 986
paste input "hicken Cordon Bleu"
type input "Chicken Cordon Bleu"
click at [810, 326] on input "كوردون بلو" at bounding box center [903, 327] width 446 height 24
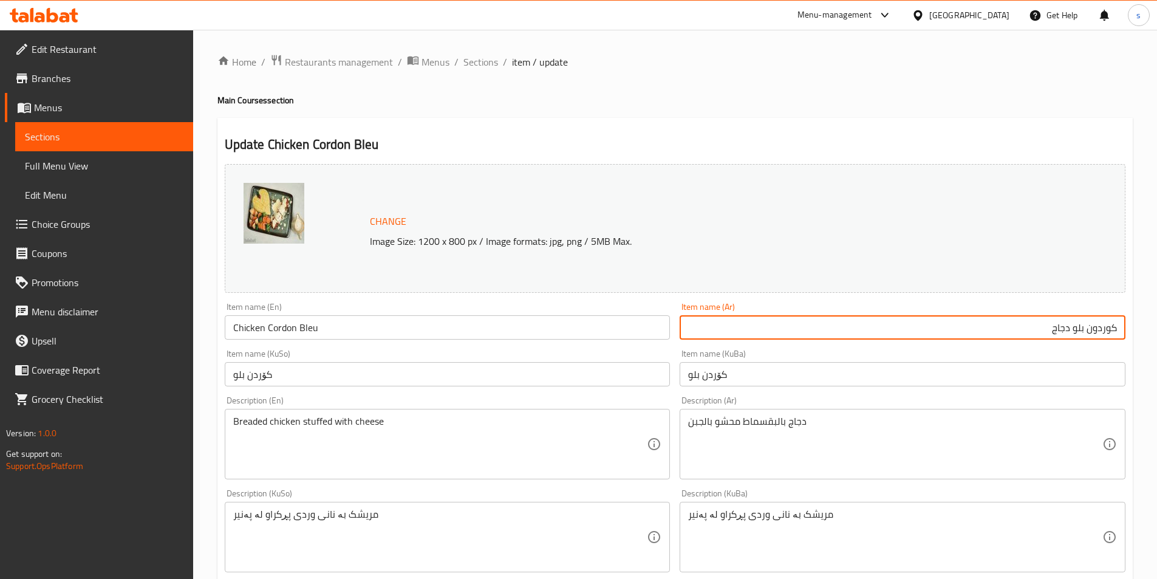
type input "كوردون بلو دجاج"
click at [542, 376] on input "کۆردن بلو" at bounding box center [448, 374] width 446 height 24
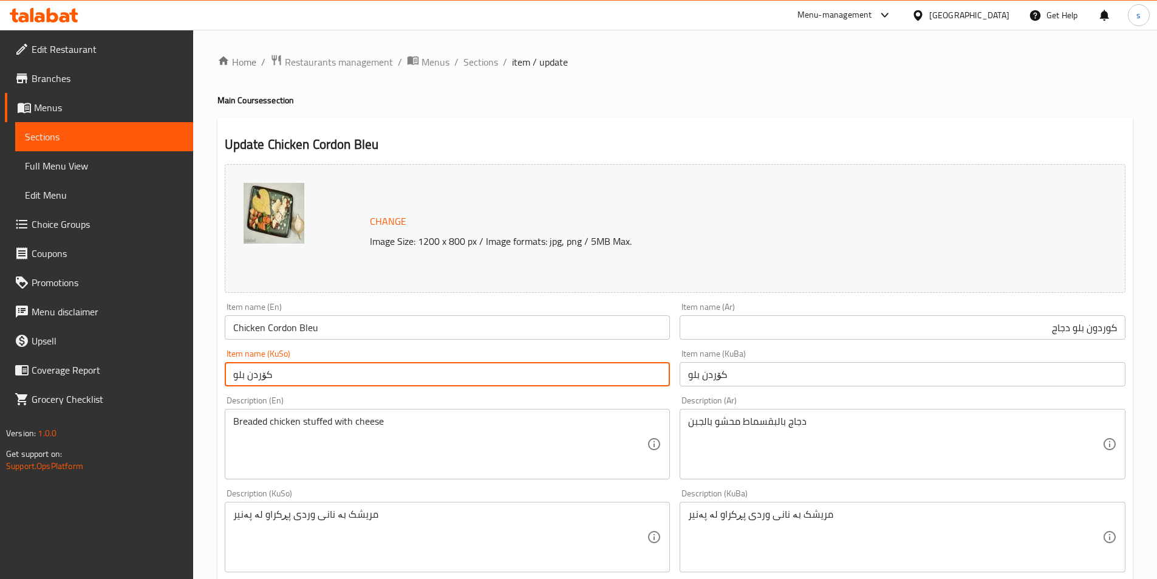
click at [543, 376] on input "کۆردن بلو" at bounding box center [448, 374] width 446 height 24
drag, startPoint x: 550, startPoint y: 376, endPoint x: 555, endPoint y: 372, distance: 6.5
click at [550, 376] on input "کۆردن بلو" at bounding box center [448, 374] width 446 height 24
click at [555, 372] on input "کۆردن بلو" at bounding box center [448, 374] width 446 height 24
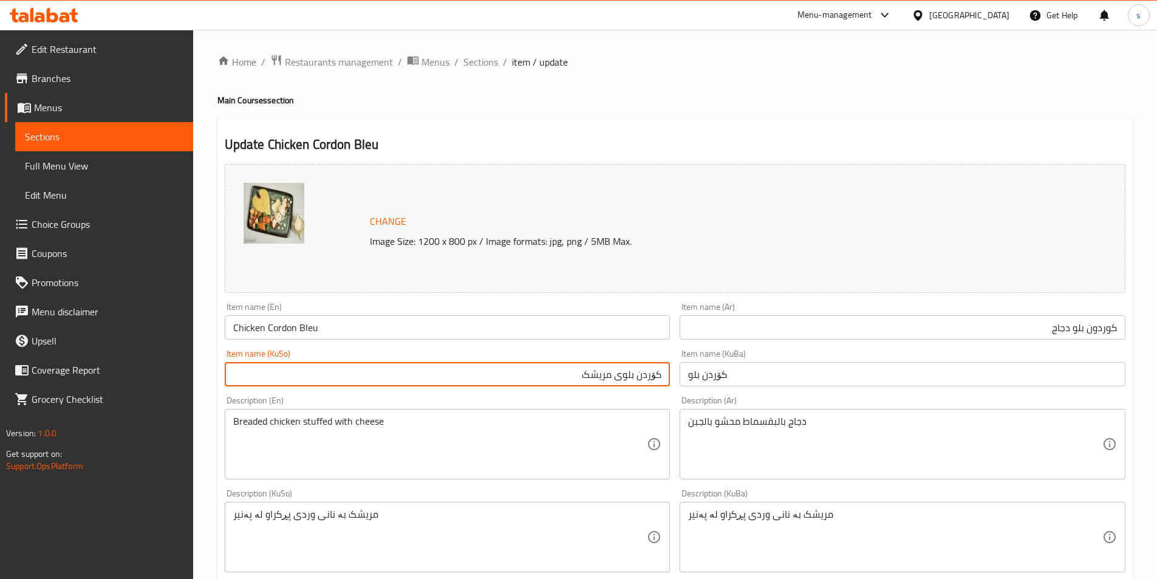
type input "کۆردن بلوی مریشک"
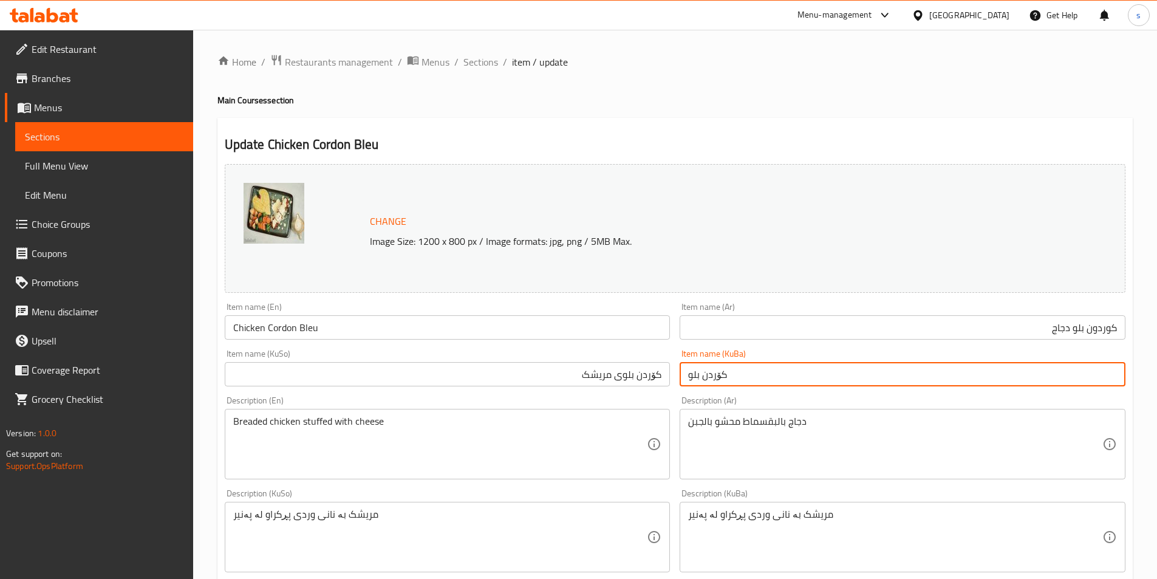
drag, startPoint x: 784, startPoint y: 368, endPoint x: 658, endPoint y: 379, distance: 126.9
click at [658, 379] on div "Change Image Size: 1200 x 800 px / Image formats: jpg, png / 5MB Max. Item name…" at bounding box center [675, 499] width 911 height 681
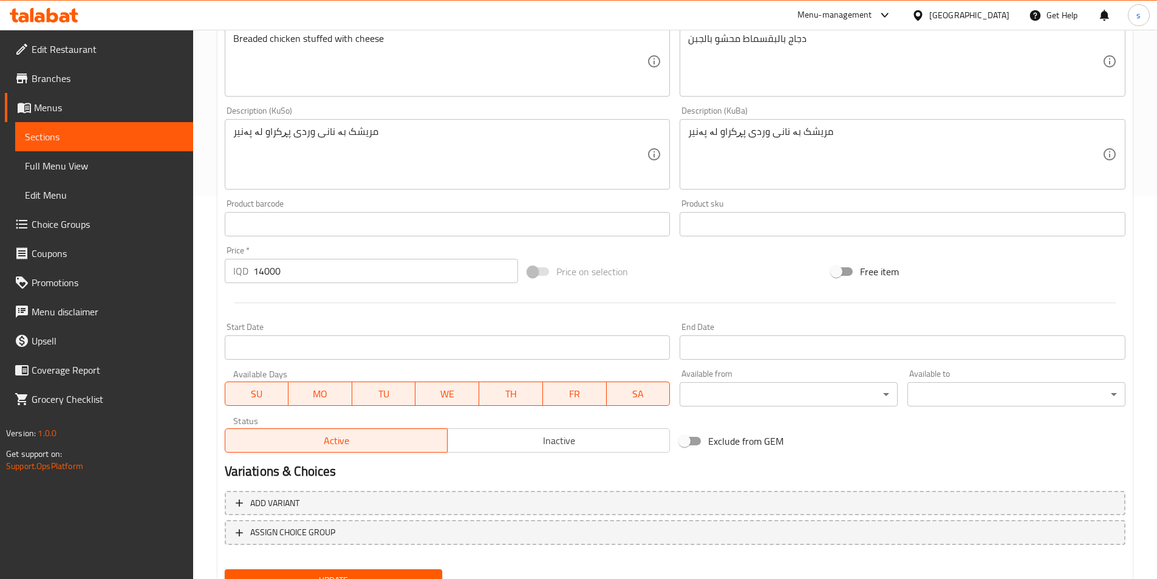
scroll to position [437, 0]
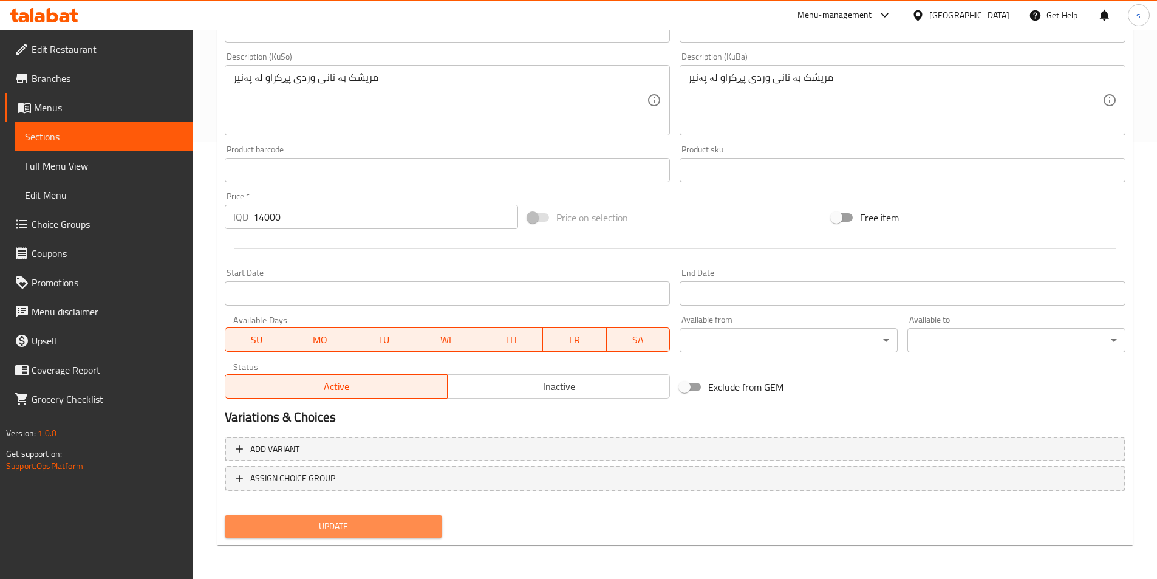
click at [272, 530] on span "Update" at bounding box center [334, 526] width 199 height 15
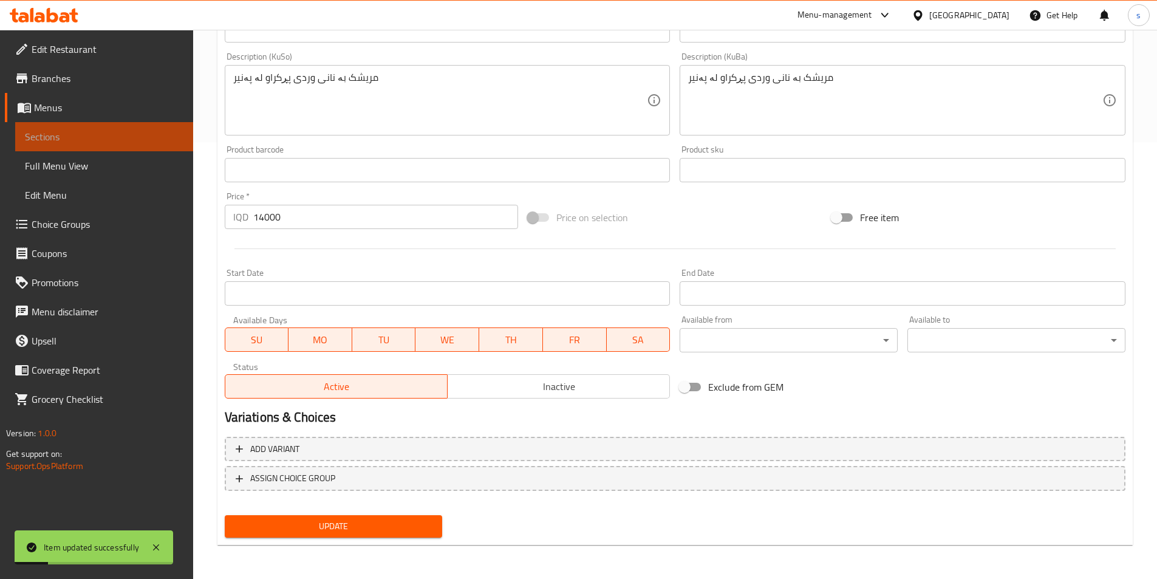
click at [72, 148] on link "Sections" at bounding box center [104, 136] width 178 height 29
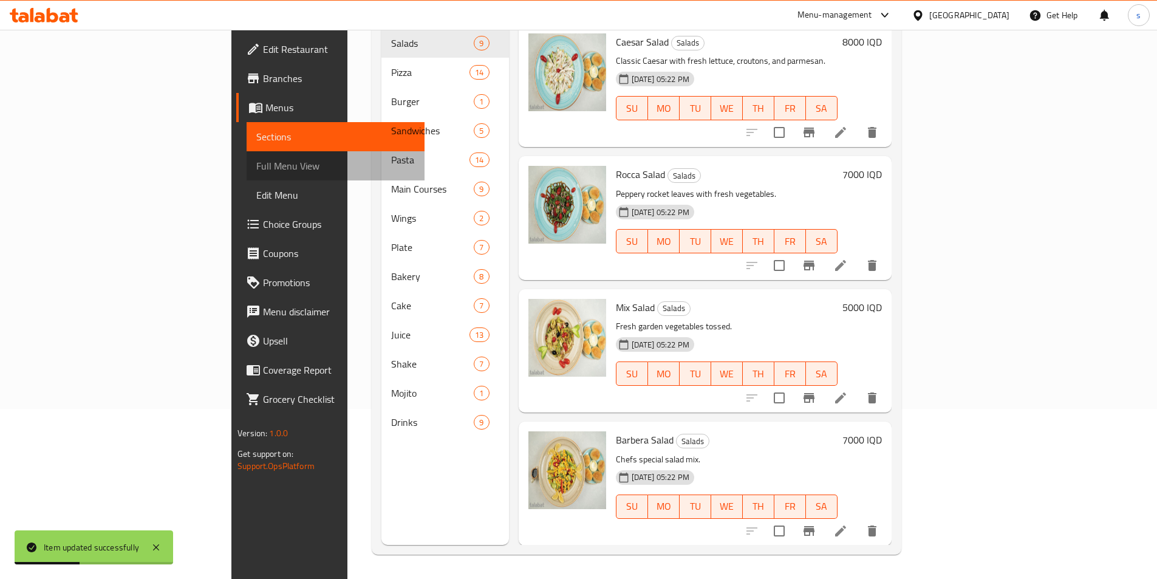
click at [247, 176] on link "Full Menu View" at bounding box center [336, 165] width 178 height 29
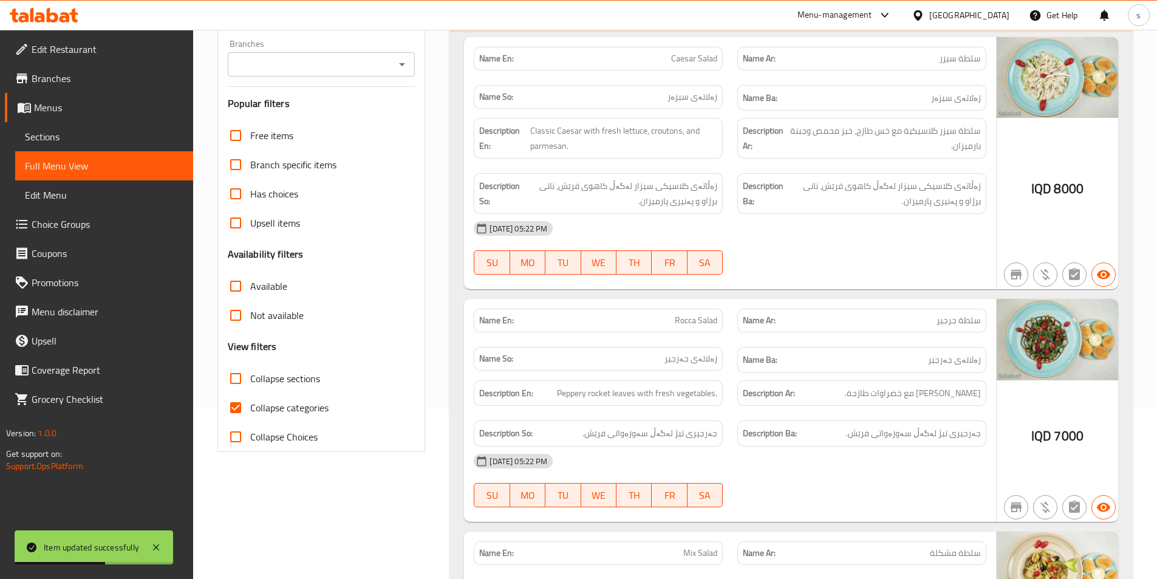
click at [245, 405] on input "Collapse categories" at bounding box center [235, 407] width 29 height 29
checkbox input "false"
click at [240, 383] on input "Collapse sections" at bounding box center [235, 378] width 29 height 29
checkbox input "true"
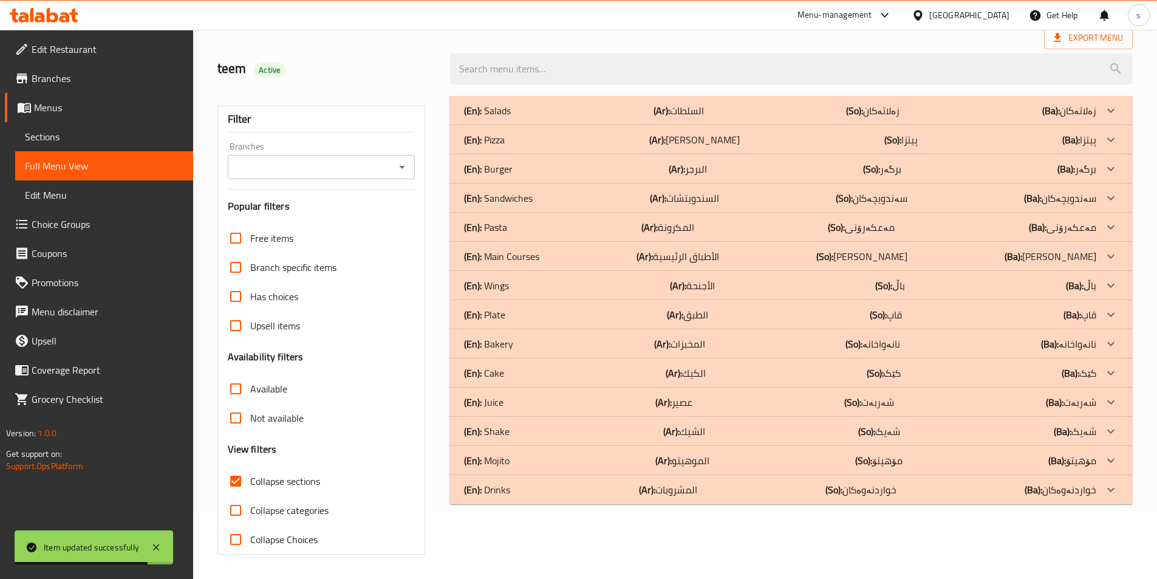
scroll to position [67, 0]
click at [400, 162] on icon "Open" at bounding box center [402, 167] width 15 height 15
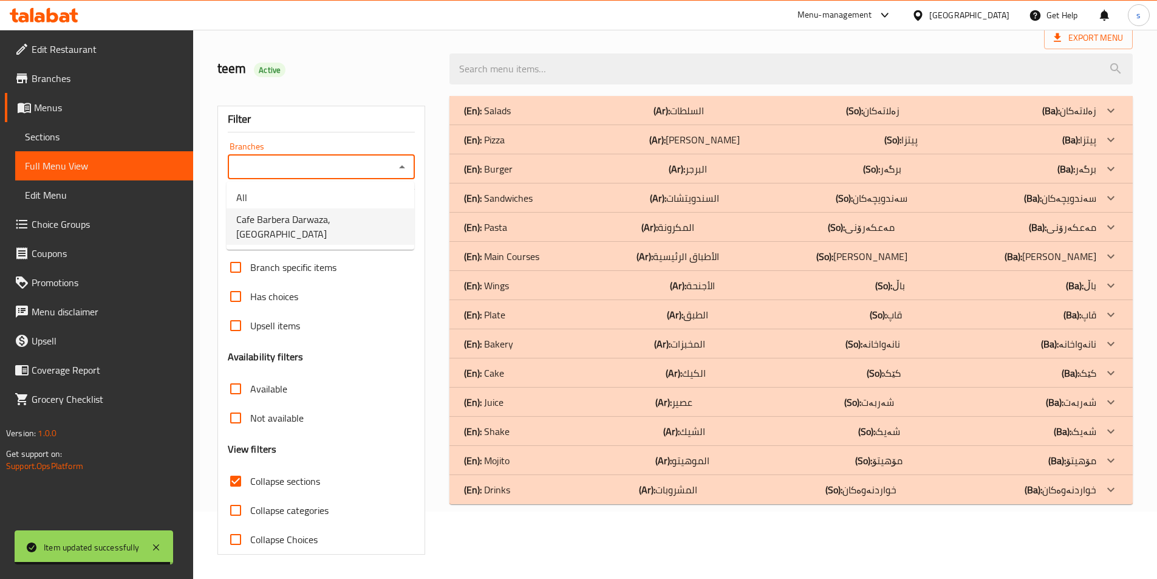
click at [372, 219] on span "Cafe Barbera Darwaza, Darwaza City" at bounding box center [320, 226] width 168 height 29
type input "Cafe Barbera Darwaza, Darwaza City"
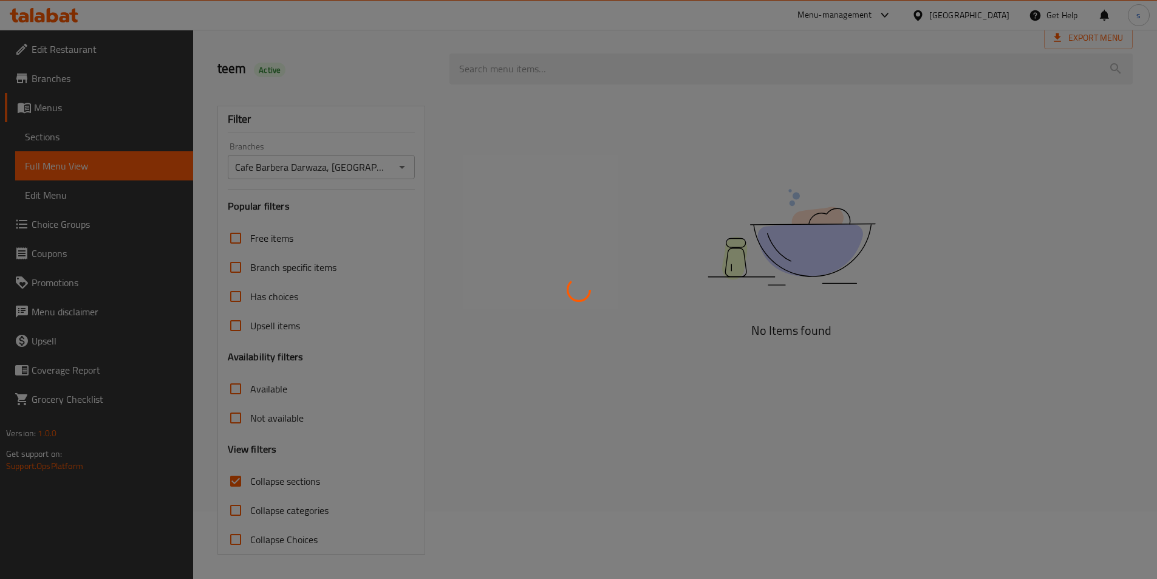
click at [538, 65] on div at bounding box center [578, 289] width 1157 height 579
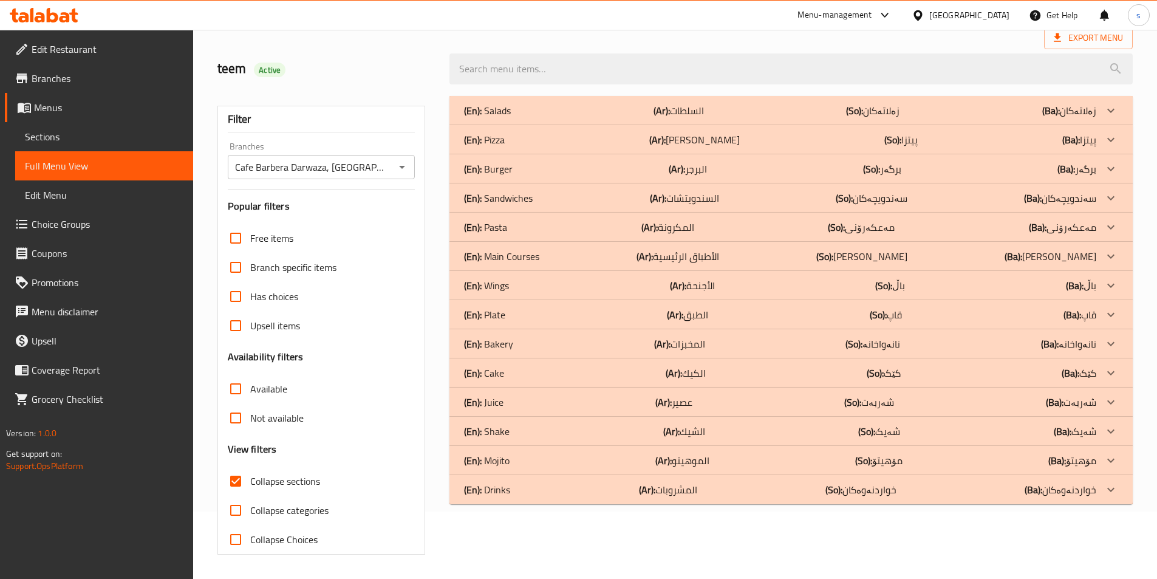
click at [538, 65] on input "search" at bounding box center [791, 68] width 683 height 31
paste input "Chicken Cordon Bleu"
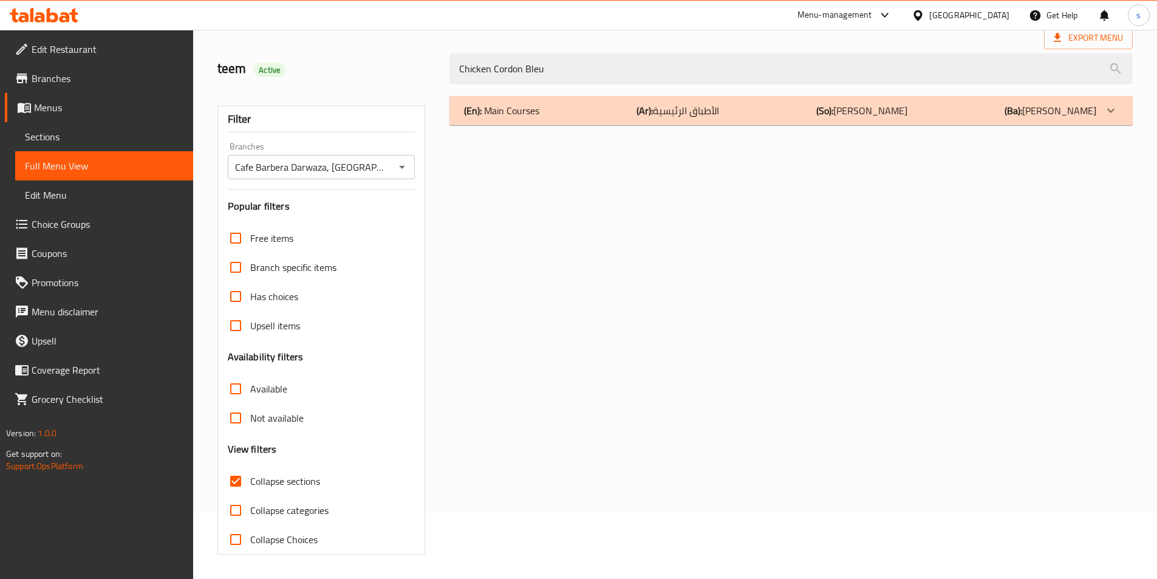
type input "Chicken Cordon Bleu"
click at [568, 112] on div "(En): Main Courses (Ar): الأطباق الرئيسية (So): ژەمە سەرەکییەکان (Ba): ژەمە سەر…" at bounding box center [780, 110] width 632 height 15
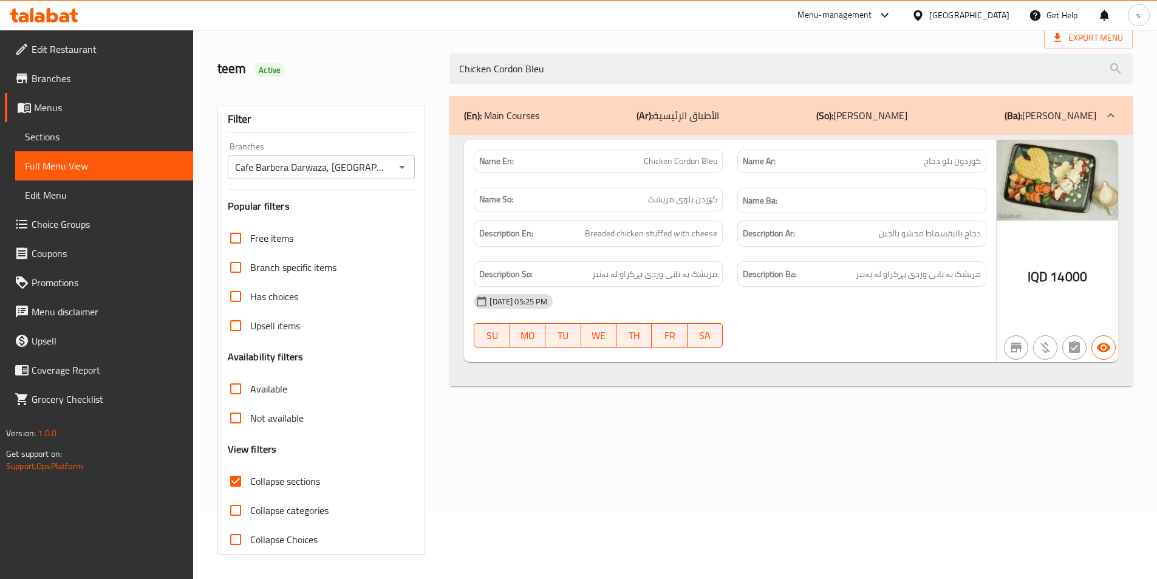
click at [50, 13] on icon at bounding box center [53, 15] width 12 height 15
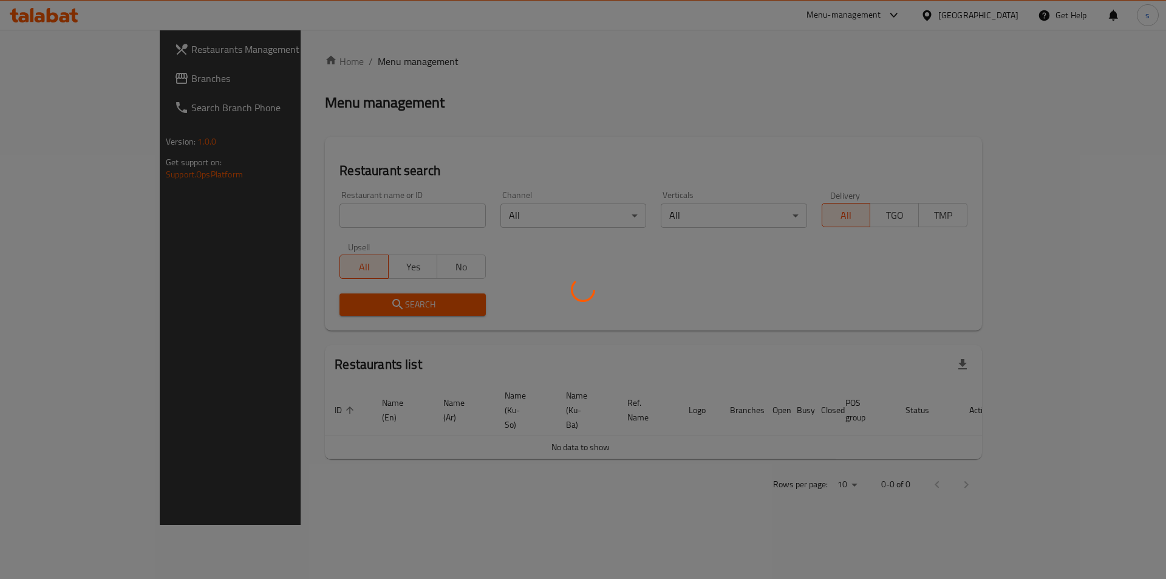
click at [311, 218] on div at bounding box center [583, 289] width 1166 height 579
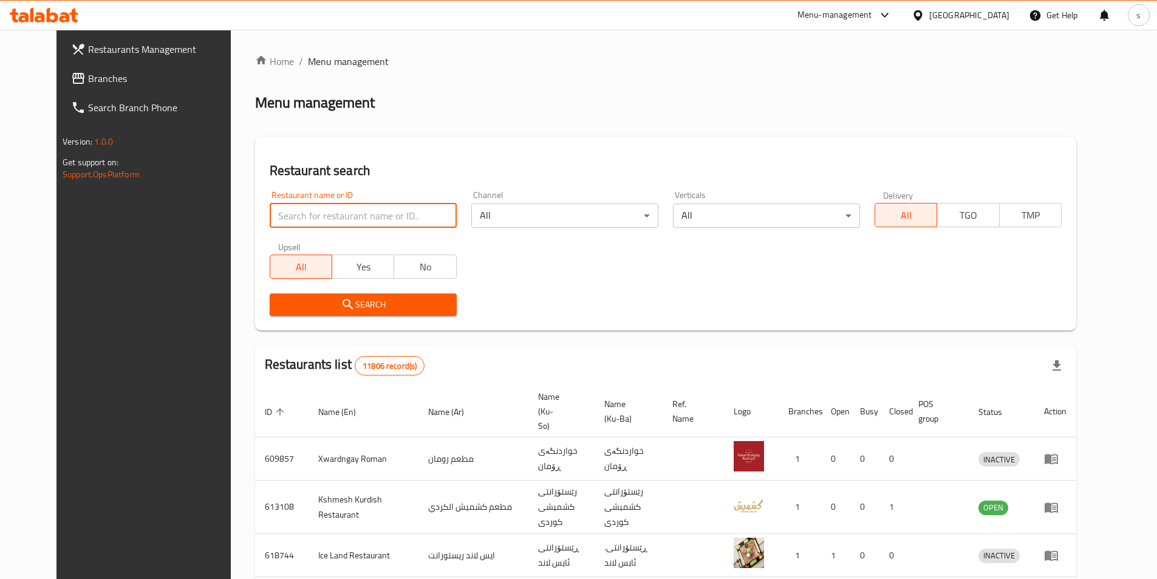
click at [294, 217] on input "search" at bounding box center [363, 216] width 187 height 24
paste input "702050"
type input "702050"
click button "Search" at bounding box center [363, 304] width 187 height 22
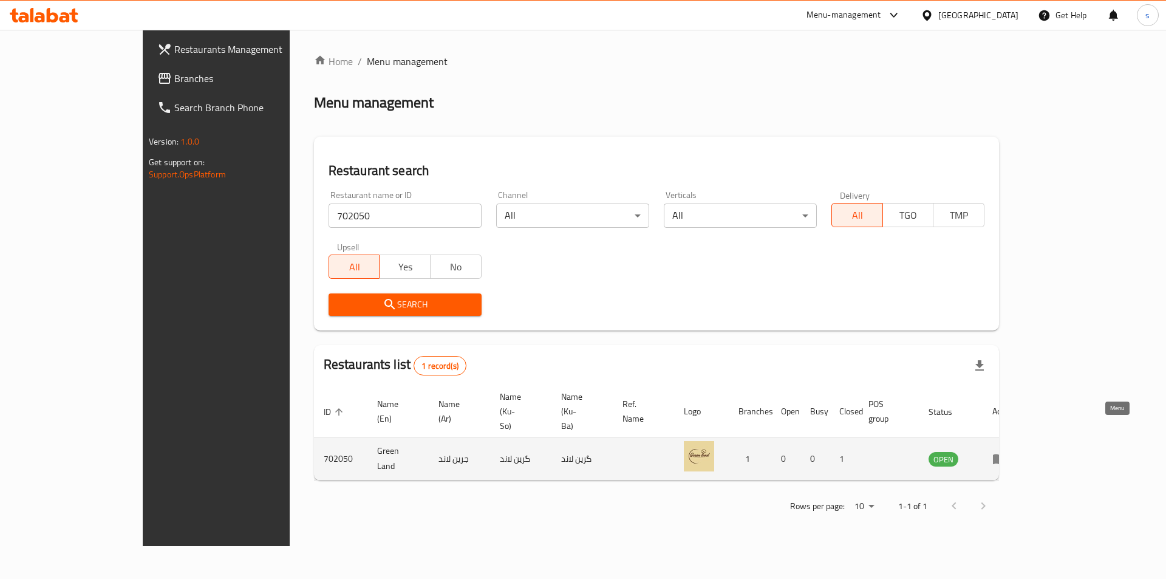
click at [1007, 451] on icon "enhanced table" at bounding box center [1000, 458] width 15 height 15
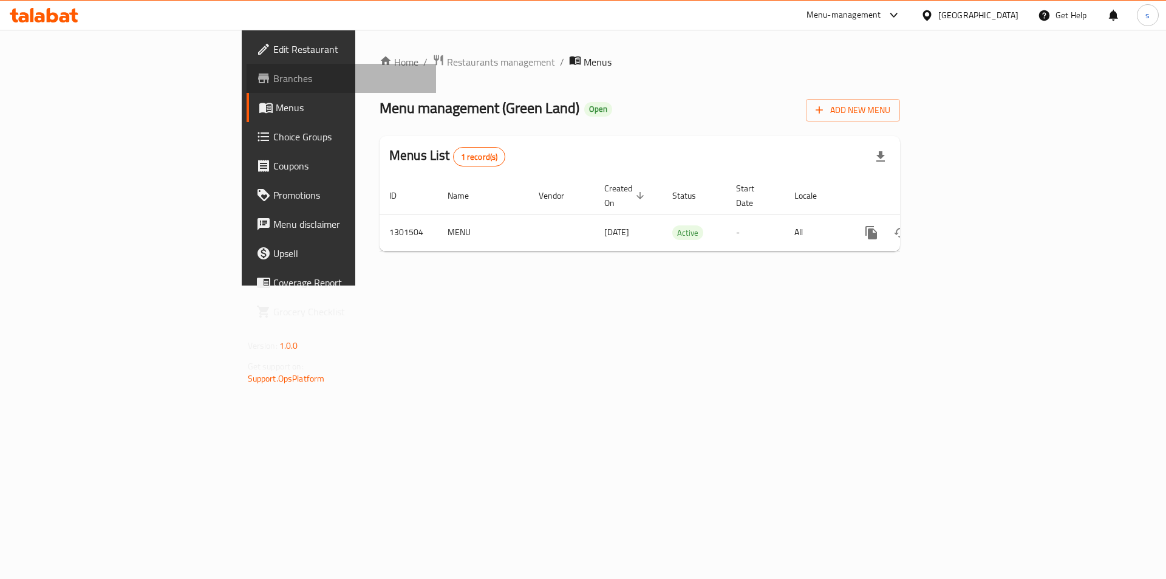
click at [273, 85] on span "Branches" at bounding box center [350, 78] width 154 height 15
